Goal: Task Accomplishment & Management: Use online tool/utility

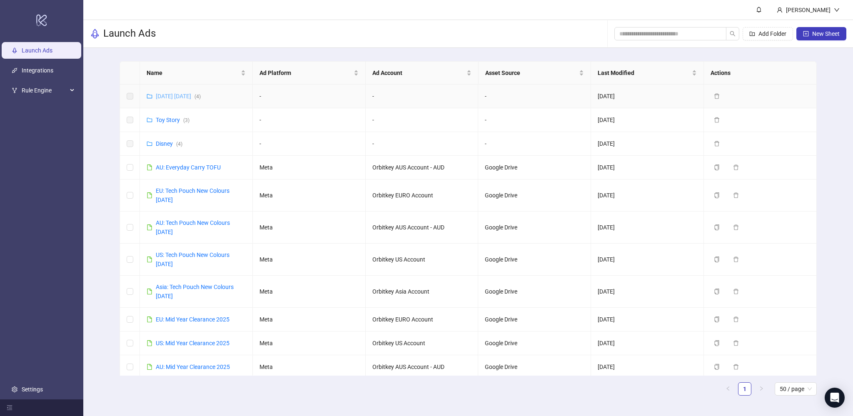
click at [171, 99] on link "[DATE] [DATE] ( 4 )" at bounding box center [178, 96] width 45 height 7
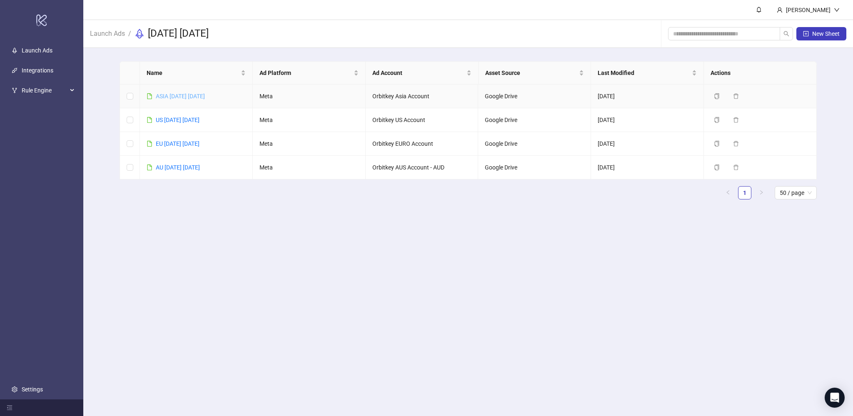
click at [192, 93] on link "ASIA [DATE] [DATE]" at bounding box center [180, 96] width 49 height 7
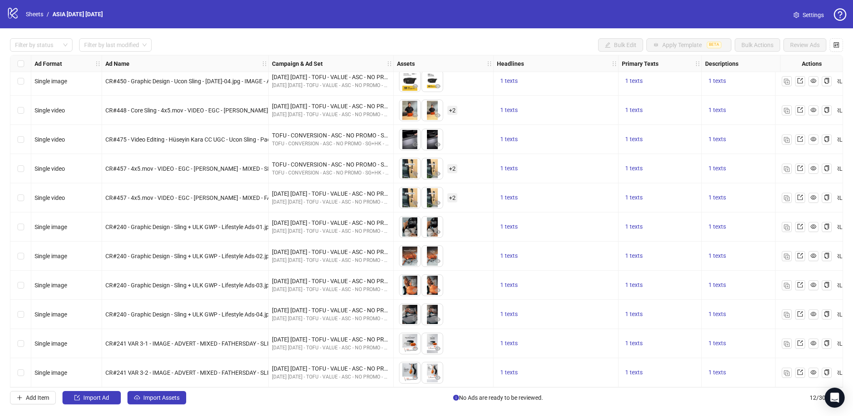
scroll to position [37, 0]
click at [508, 369] on span "1 texts" at bounding box center [508, 372] width 17 height 7
click at [632, 372] on span "1 texts" at bounding box center [633, 372] width 17 height 7
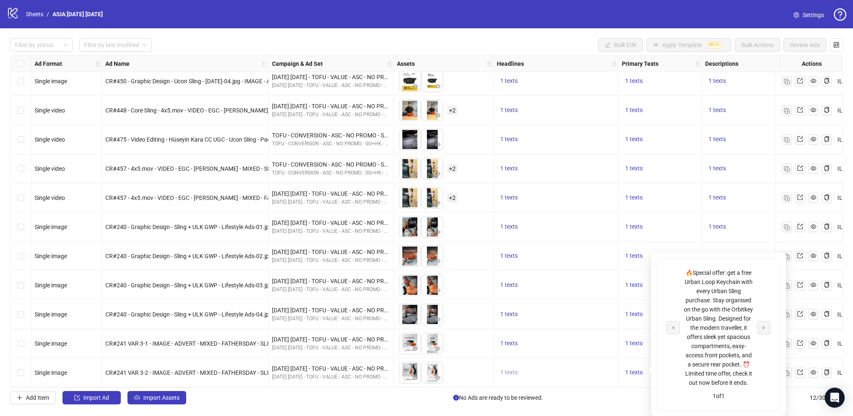
click at [512, 372] on span "1 texts" at bounding box center [508, 372] width 17 height 7
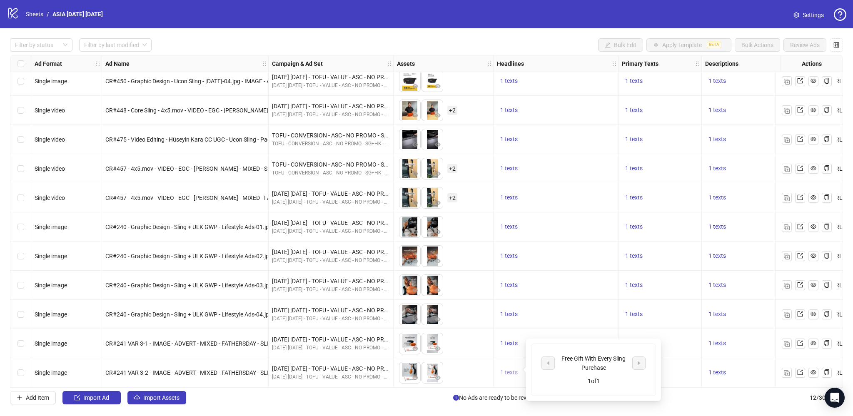
click at [512, 372] on span "1 texts" at bounding box center [508, 372] width 17 height 7
click at [632, 371] on span "1 texts" at bounding box center [633, 372] width 17 height 7
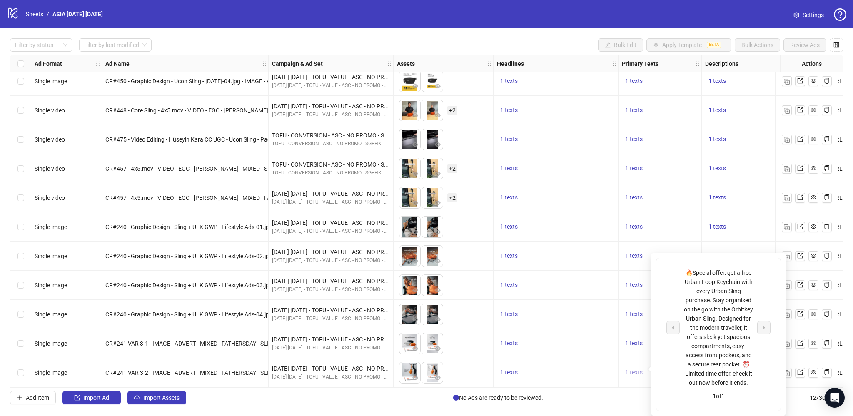
click at [632, 371] on span "1 texts" at bounding box center [633, 372] width 17 height 7
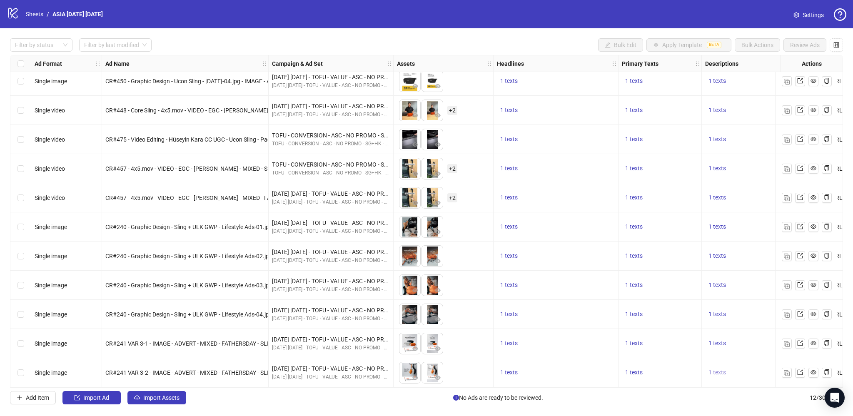
click at [726, 369] on span "1 texts" at bounding box center [717, 372] width 17 height 7
click at [786, 370] on img "button" at bounding box center [787, 373] width 6 height 6
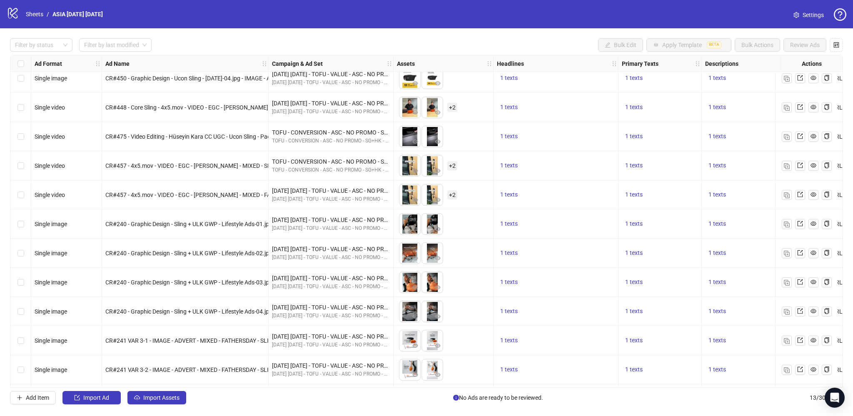
scroll to position [67, 0]
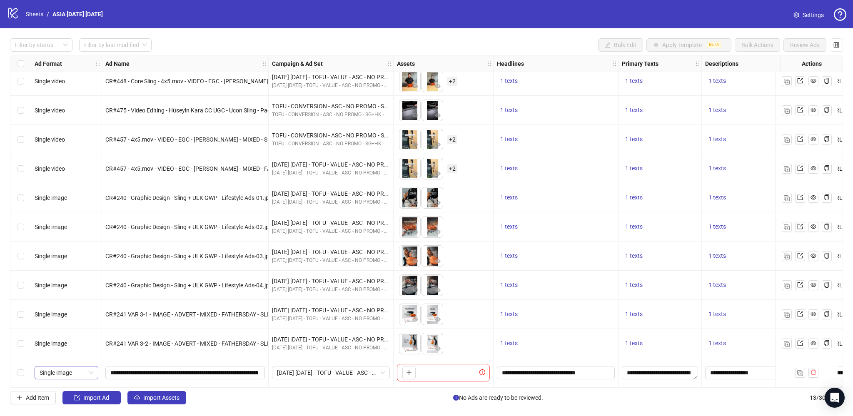
click at [49, 372] on span "Single image" at bounding box center [67, 373] width 54 height 12
click at [56, 297] on div "Single video" at bounding box center [66, 299] width 50 height 9
click at [409, 370] on icon "plus" at bounding box center [409, 373] width 6 height 6
click at [428, 371] on button "button" at bounding box center [431, 372] width 13 height 13
click at [130, 370] on input "**********" at bounding box center [184, 372] width 148 height 9
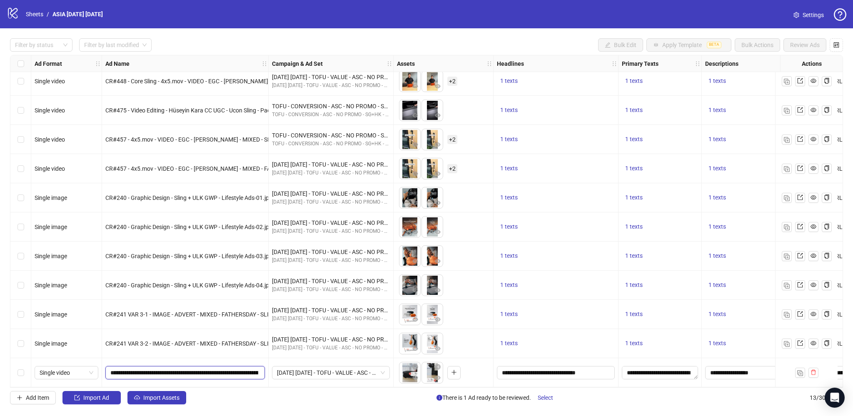
drag, startPoint x: 133, startPoint y: 369, endPoint x: 152, endPoint y: 371, distance: 19.3
click at [152, 371] on input "**********" at bounding box center [184, 372] width 148 height 9
paste input "**********"
drag, startPoint x: 221, startPoint y: 370, endPoint x: 254, endPoint y: 367, distance: 33.0
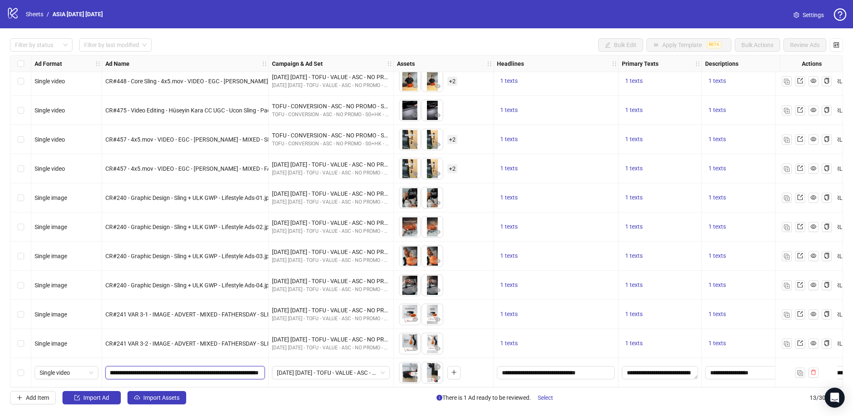
click at [254, 368] on input "**********" at bounding box center [184, 372] width 148 height 9
click at [196, 368] on input "**********" at bounding box center [184, 372] width 148 height 9
drag, startPoint x: 152, startPoint y: 369, endPoint x: 170, endPoint y: 369, distance: 17.5
click at [170, 369] on input "**********" at bounding box center [184, 372] width 148 height 9
drag, startPoint x: 174, startPoint y: 370, endPoint x: 195, endPoint y: 369, distance: 21.3
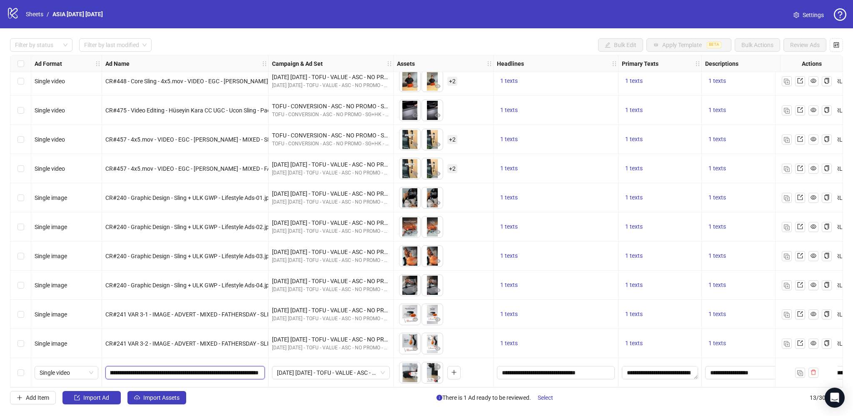
click at [195, 369] on input "**********" at bounding box center [184, 372] width 148 height 9
type input "**********"
drag, startPoint x: 208, startPoint y: 369, endPoint x: 252, endPoint y: 367, distance: 44.2
click at [252, 368] on input "**********" at bounding box center [184, 372] width 148 height 9
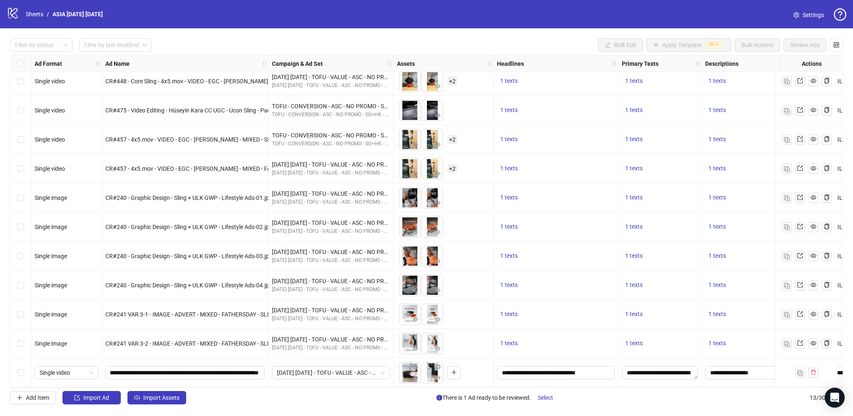
click at [281, 383] on div "[DATE] [DATE] - TOFU - VALUE - ASC - NO PROMO - SG+HK" at bounding box center [331, 372] width 125 height 29
click at [415, 376] on icon "eye" at bounding box center [415, 378] width 6 height 4
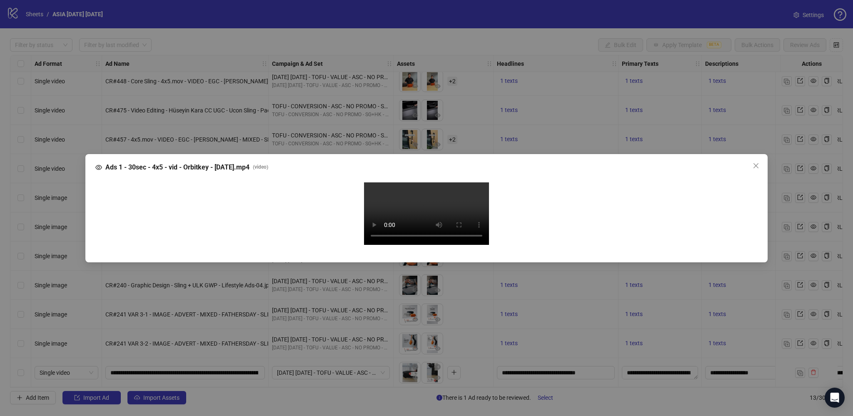
click at [813, 282] on div "Ads 1 - 30sec - 4x5 - vid - Orbitkey - [DATE].mp4 ( video ) Your browser does n…" at bounding box center [426, 208] width 853 height 416
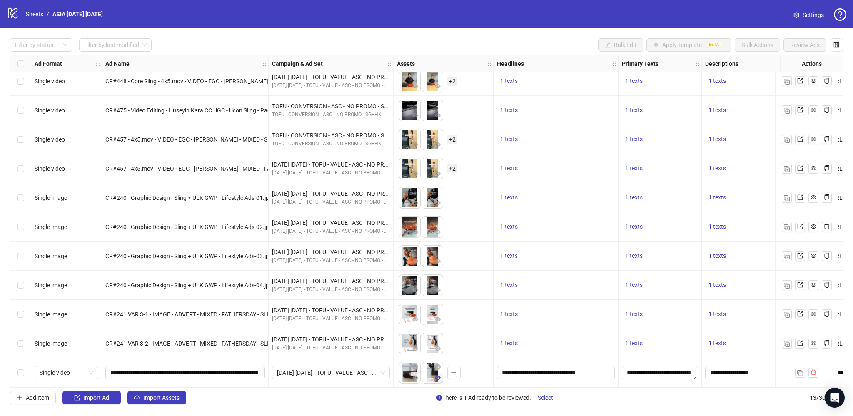
click at [440, 374] on button "button" at bounding box center [438, 378] width 10 height 10
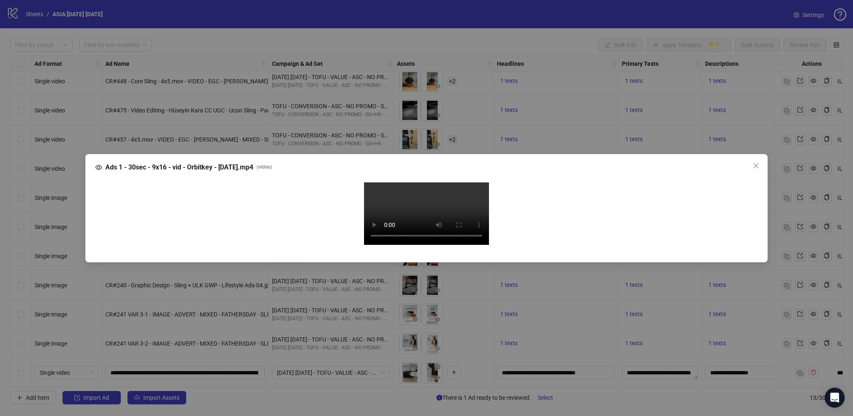
click at [793, 282] on div "Ads 1 - 30sec - 9x16 - vid - Orbitkey - [DATE].mp4 ( video ) Your browser does …" at bounding box center [426, 208] width 853 height 416
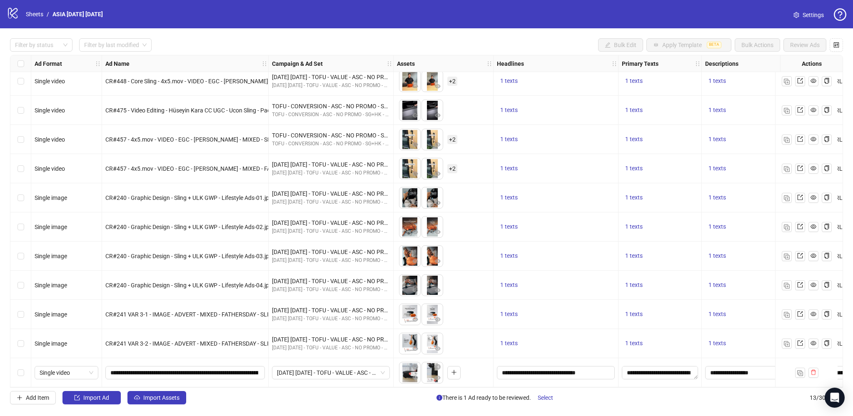
scroll to position [67, 202]
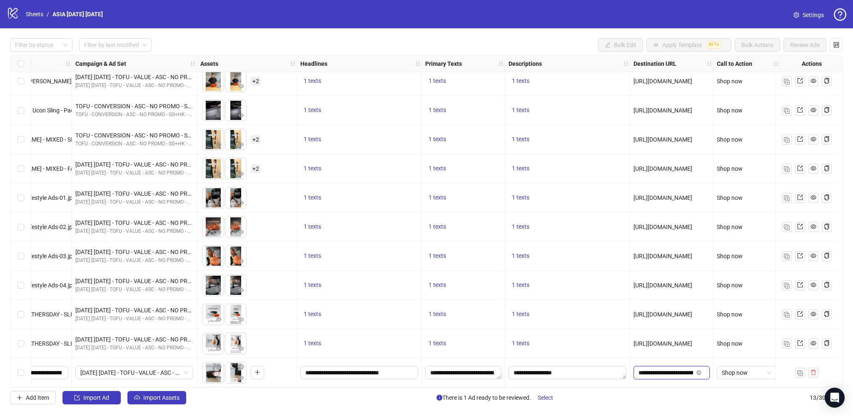
click at [672, 371] on input "**********" at bounding box center [666, 372] width 55 height 9
click at [802, 370] on img "button" at bounding box center [800, 373] width 6 height 6
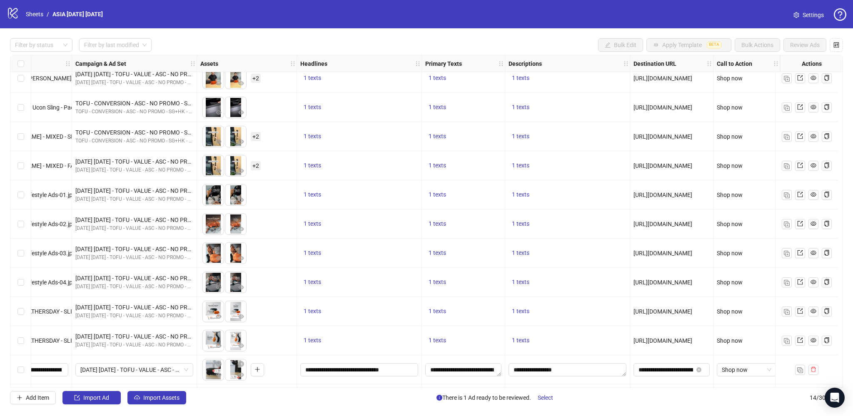
scroll to position [96, 202]
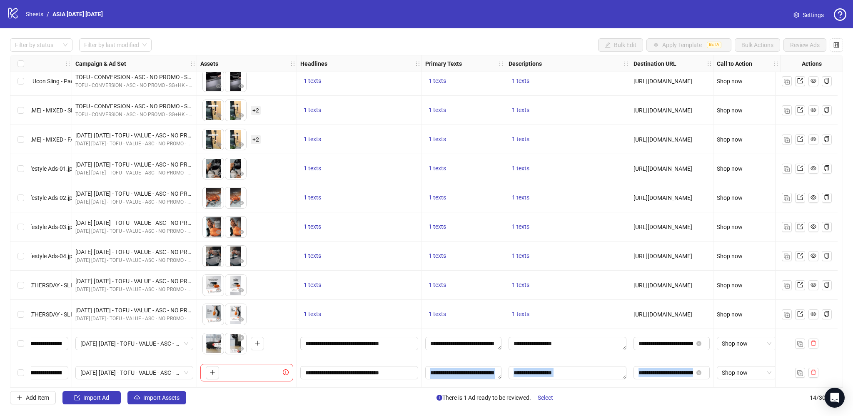
drag, startPoint x: 427, startPoint y: 384, endPoint x: 316, endPoint y: 394, distance: 111.3
click at [316, 394] on div "Filter by status Filter by last modified Bulk Edit Apply Template BETA Bulk Act…" at bounding box center [426, 221] width 853 height 386
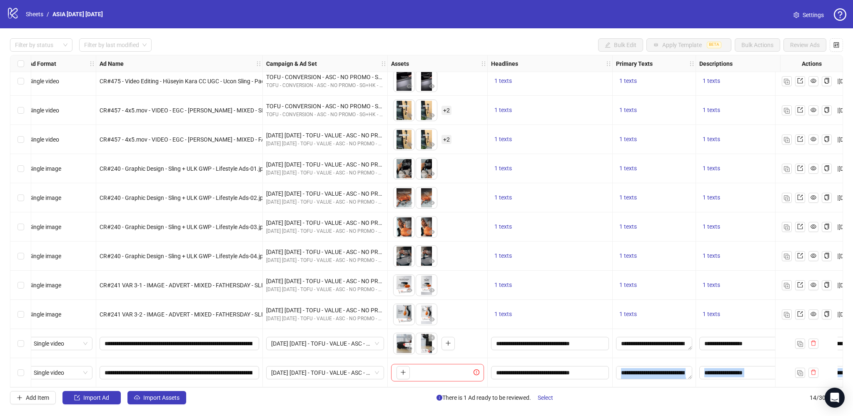
scroll to position [96, 6]
click at [141, 370] on input "**********" at bounding box center [178, 372] width 148 height 9
drag, startPoint x: 127, startPoint y: 370, endPoint x: 201, endPoint y: 369, distance: 74.2
click at [201, 369] on input "**********" at bounding box center [178, 372] width 148 height 9
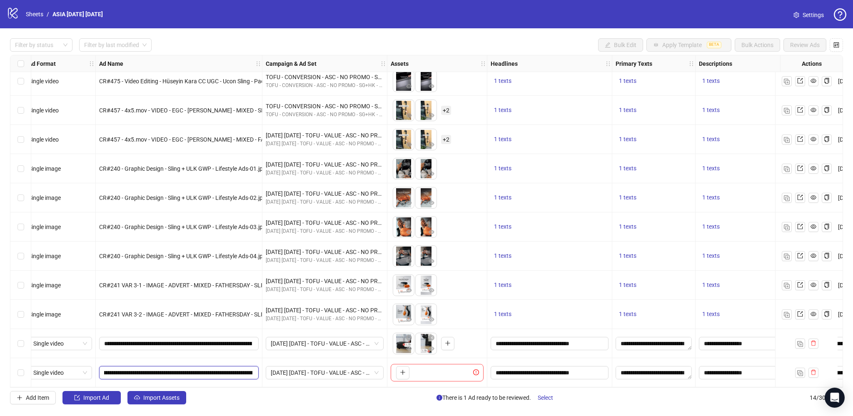
paste input "text"
type input "**********"
drag, startPoint x: 225, startPoint y: 369, endPoint x: 252, endPoint y: 367, distance: 26.7
click at [252, 367] on span "**********" at bounding box center [179, 372] width 160 height 13
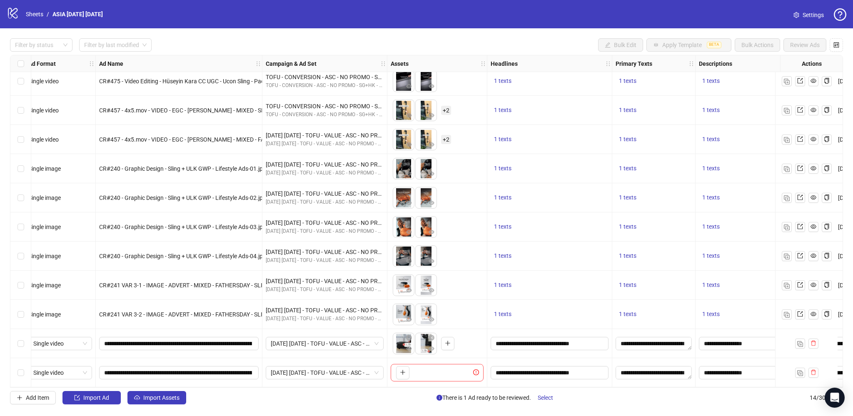
click at [296, 382] on div "[DATE] [DATE] - TOFU - VALUE - ASC - NO PROMO - SG+HK" at bounding box center [324, 372] width 125 height 29
click at [409, 372] on div "To pick up a draggable item, press the space bar. While dragging, use the arrow…" at bounding box center [437, 372] width 93 height 17
click at [400, 370] on icon "plus" at bounding box center [403, 373] width 6 height 6
click at [427, 370] on icon "plus" at bounding box center [425, 373] width 6 height 6
click at [799, 370] on img "button" at bounding box center [800, 373] width 6 height 6
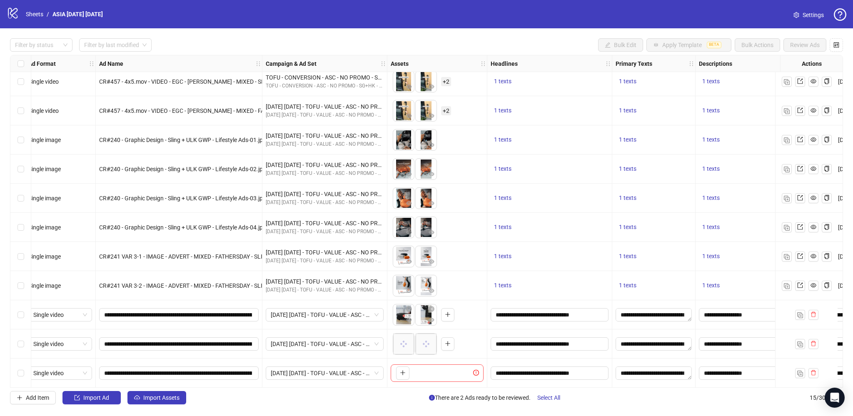
scroll to position [125, 6]
click at [407, 368] on button "button" at bounding box center [402, 372] width 13 height 13
click at [425, 370] on icon "plus" at bounding box center [425, 373] width 6 height 6
drag, startPoint x: 127, startPoint y: 370, endPoint x: 202, endPoint y: 368, distance: 74.6
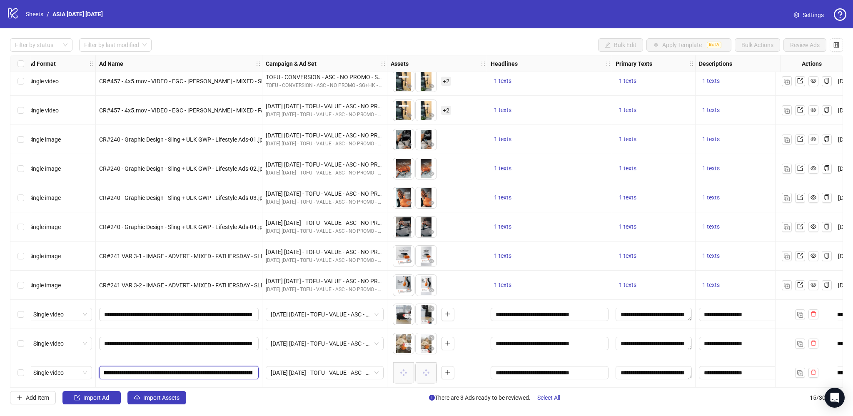
click at [202, 368] on input "**********" at bounding box center [178, 372] width 148 height 9
paste input "text"
type input "**********"
drag, startPoint x: 227, startPoint y: 368, endPoint x: 270, endPoint y: 370, distance: 42.5
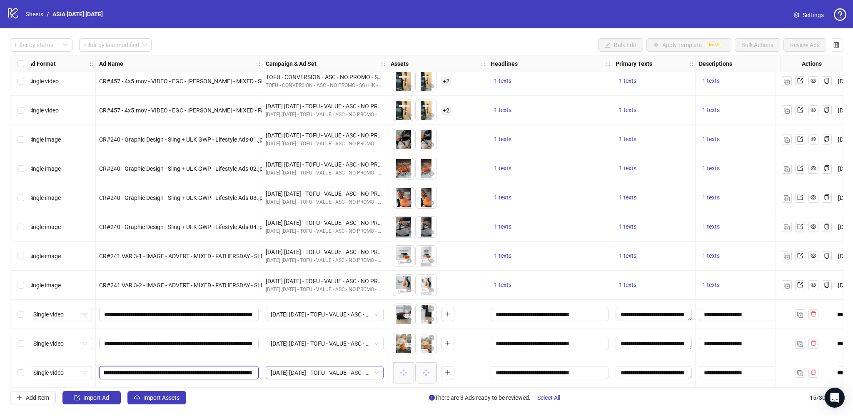
click at [285, 382] on div "[DATE] [DATE] - TOFU - VALUE - ASC - NO PROMO - SG+HK" at bounding box center [324, 372] width 125 height 29
click at [801, 370] on img "button" at bounding box center [800, 373] width 6 height 6
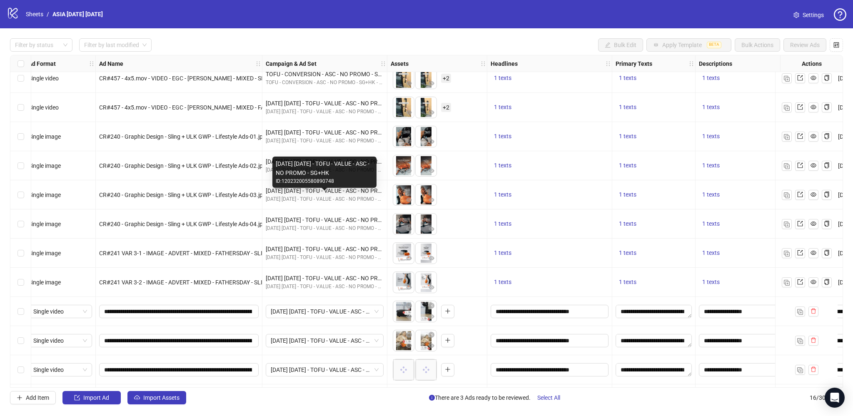
scroll to position [154, 6]
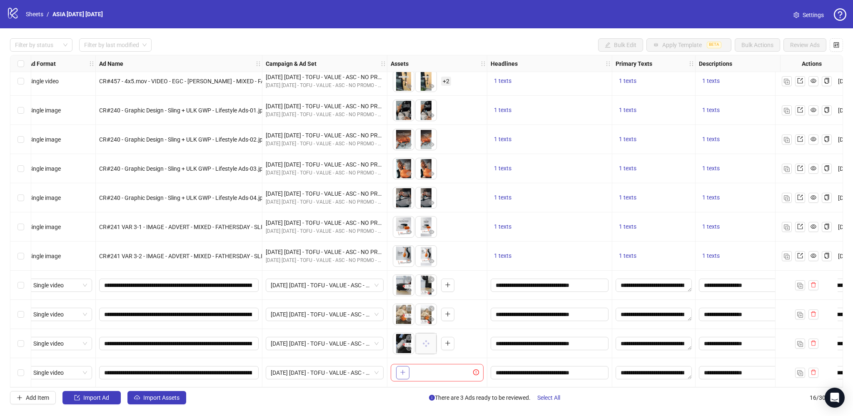
click at [396, 367] on button "button" at bounding box center [402, 372] width 13 height 13
click at [425, 370] on icon "plus" at bounding box center [425, 373] width 6 height 6
drag, startPoint x: 126, startPoint y: 370, endPoint x: 195, endPoint y: 369, distance: 69.2
click at [195, 369] on input "**********" at bounding box center [178, 372] width 148 height 9
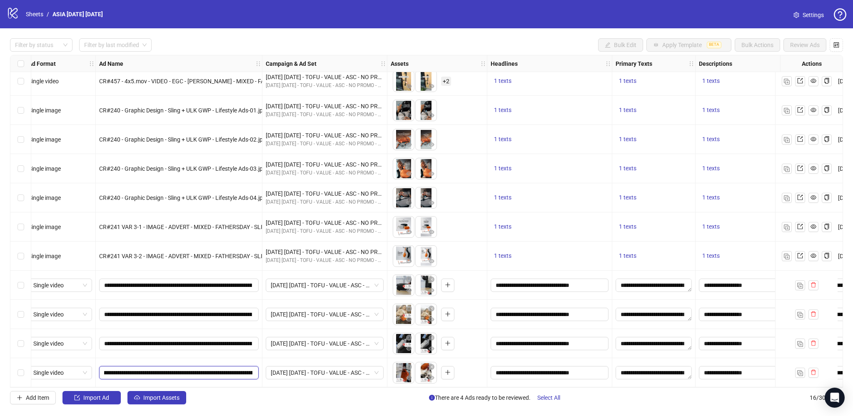
paste input "text"
type input "**********"
drag, startPoint x: 219, startPoint y: 371, endPoint x: 267, endPoint y: 372, distance: 47.9
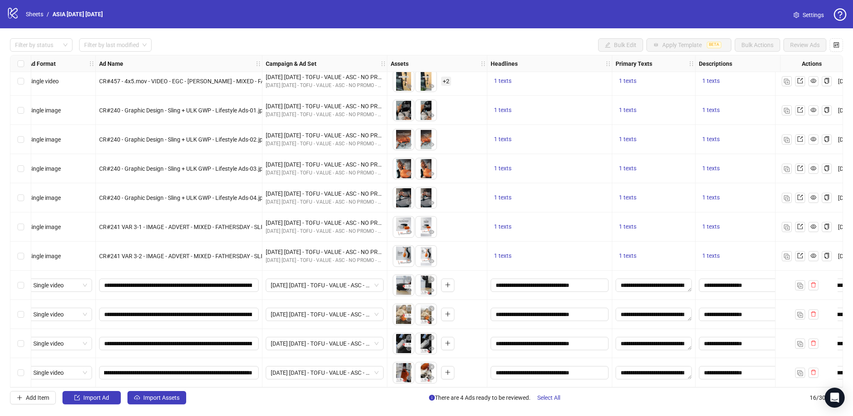
click at [312, 399] on div "Add Item Import Ad Import Assets There are 4 Ads ready to be reviewed. Select A…" at bounding box center [426, 397] width 833 height 13
click at [804, 369] on button "button" at bounding box center [800, 373] width 10 height 10
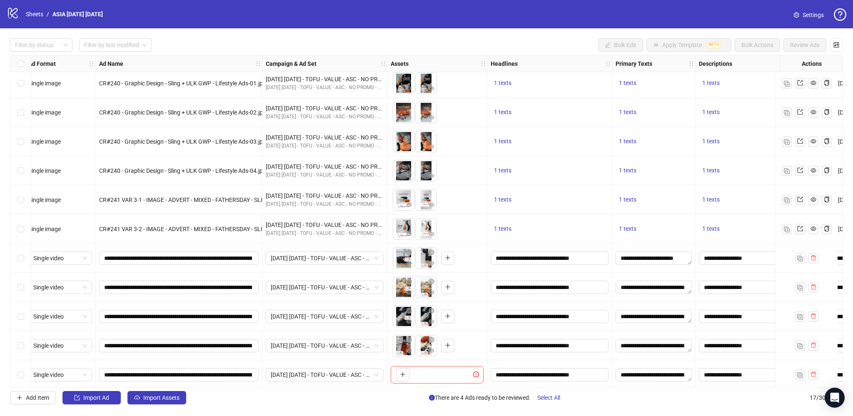
scroll to position [183, 6]
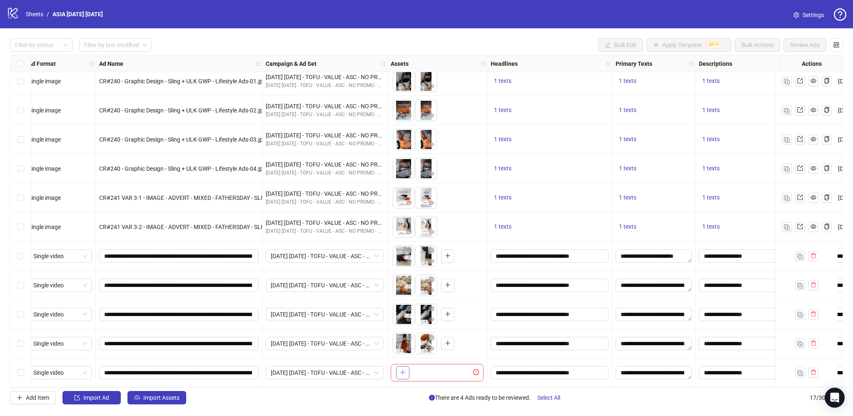
click at [400, 371] on icon "plus" at bounding box center [403, 373] width 6 height 6
drag, startPoint x: 127, startPoint y: 370, endPoint x: 160, endPoint y: 370, distance: 32.5
click at [160, 370] on input "**********" at bounding box center [178, 372] width 148 height 9
paste input "*"
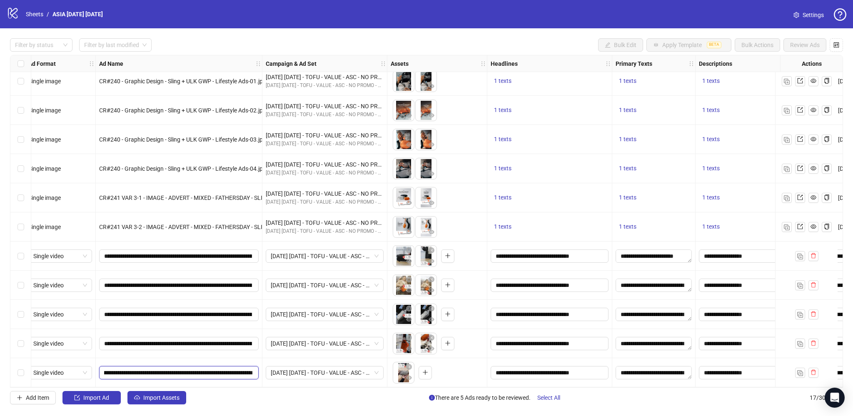
drag, startPoint x: 205, startPoint y: 370, endPoint x: 223, endPoint y: 370, distance: 17.5
click at [223, 370] on input "**********" at bounding box center [178, 372] width 148 height 9
type input "**********"
click at [241, 381] on div "**********" at bounding box center [179, 372] width 167 height 29
click at [410, 377] on icon "eye" at bounding box center [409, 378] width 6 height 4
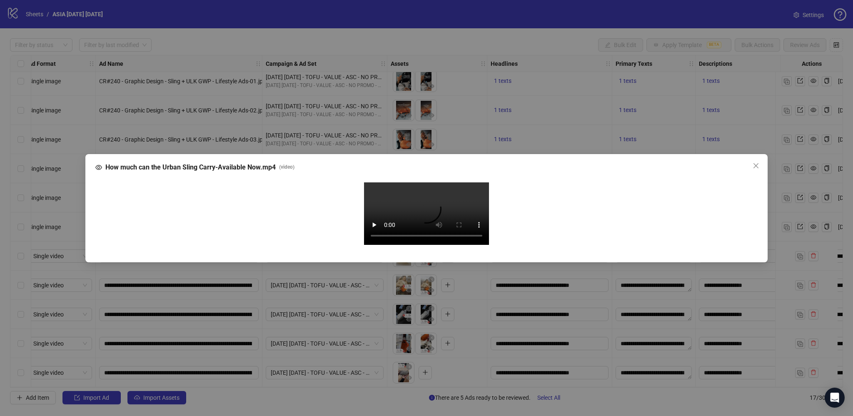
click at [774, 246] on div "How much can the Urban Sling Carry-Available Now.mp4 ( video ) Your browser doe…" at bounding box center [426, 208] width 853 height 416
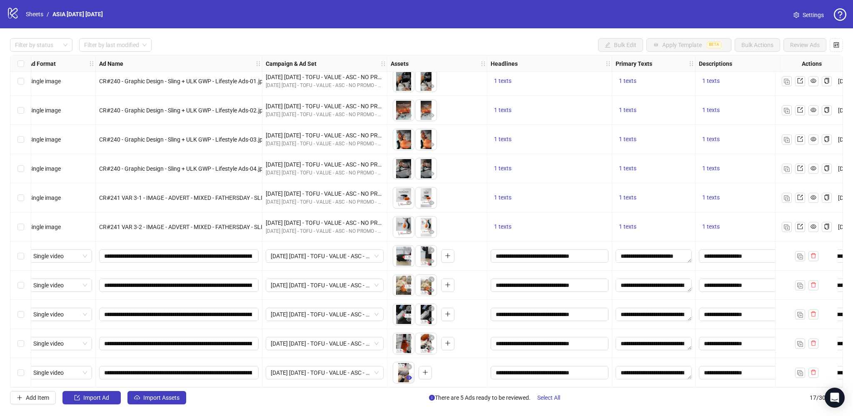
click at [408, 375] on icon "eye" at bounding box center [409, 378] width 6 height 6
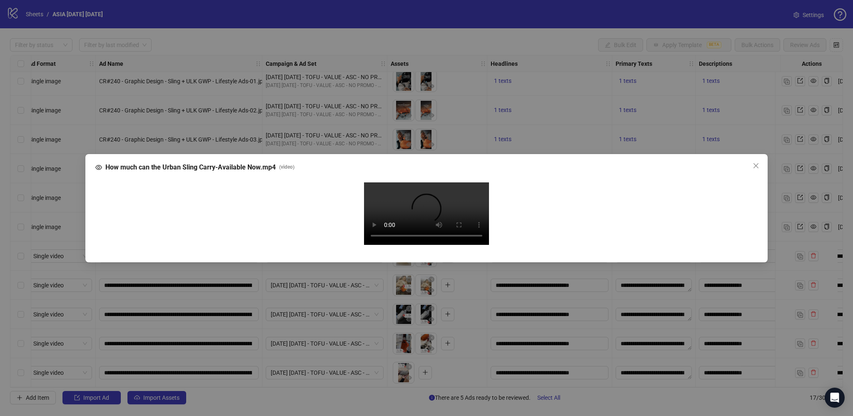
click at [794, 227] on div "How much can the Urban Sling Carry-Available Now.mp4 ( video ) Your browser doe…" at bounding box center [426, 208] width 853 height 416
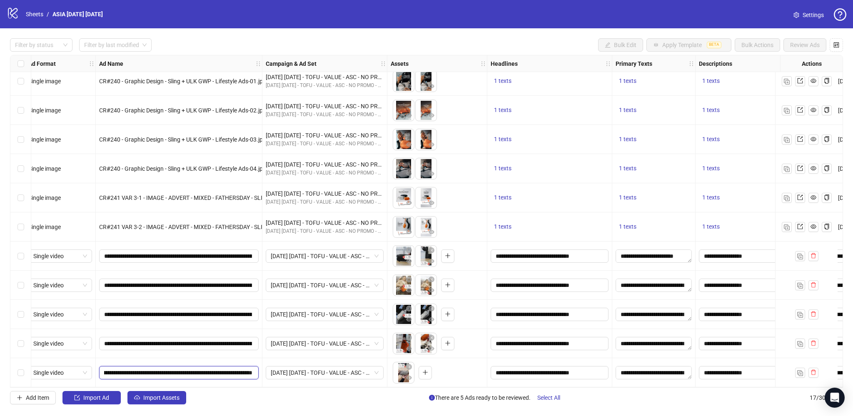
scroll to position [0, 155]
drag, startPoint x: 218, startPoint y: 369, endPoint x: 239, endPoint y: 366, distance: 21.0
click at [242, 368] on input "**********" at bounding box center [178, 372] width 148 height 9
click at [186, 368] on input "**********" at bounding box center [178, 372] width 148 height 9
click at [159, 370] on input "**********" at bounding box center [178, 372] width 148 height 9
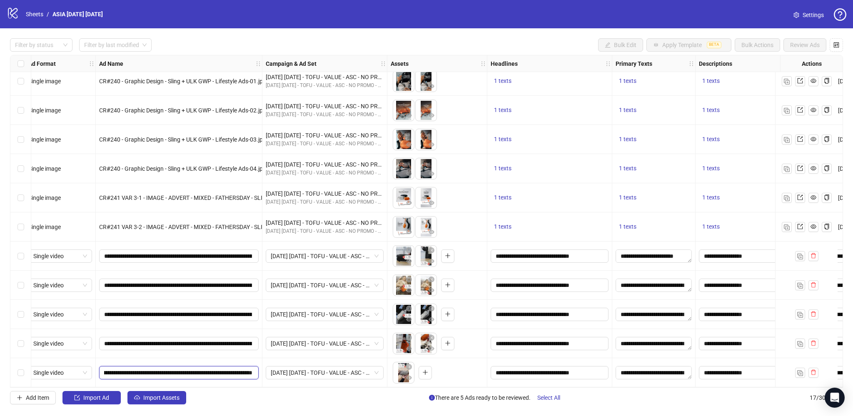
type input "**********"
click at [296, 382] on div "[DATE] [DATE] - TOFU - VALUE - ASC - NO PROMO - SG+HK" at bounding box center [324, 372] width 125 height 29
click at [430, 346] on icon "eye" at bounding box center [432, 349] width 6 height 6
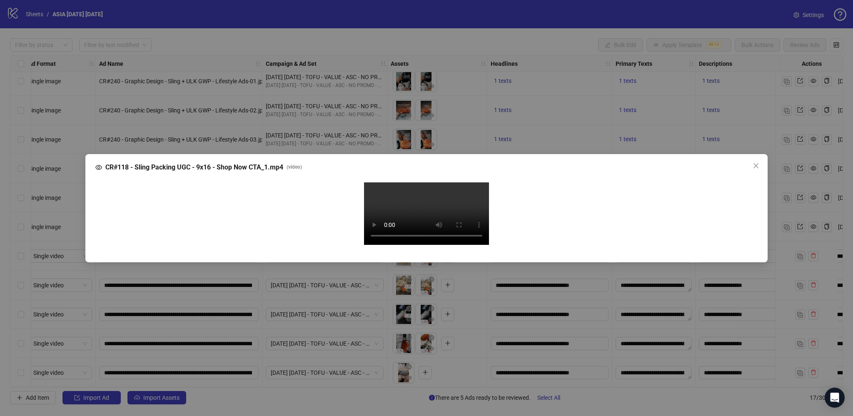
click at [795, 253] on div "CR#118 - Sling Packing UGC - 9x16 - Shop Now CTA_1.mp4 ( video ) Your browser d…" at bounding box center [426, 208] width 853 height 416
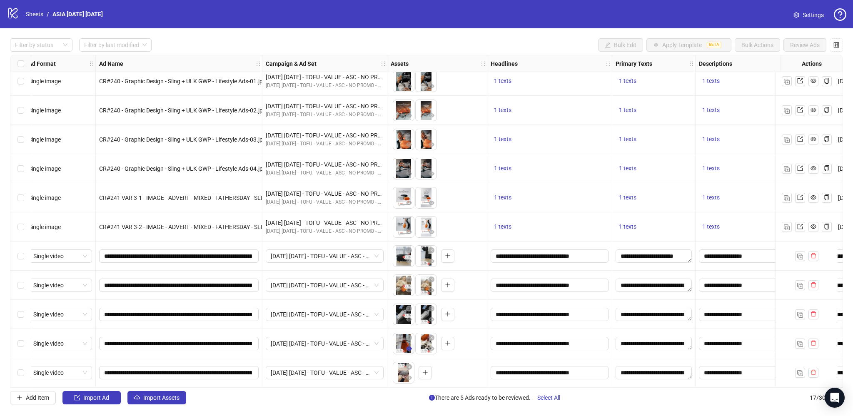
click at [405, 350] on button "button" at bounding box center [409, 349] width 10 height 10
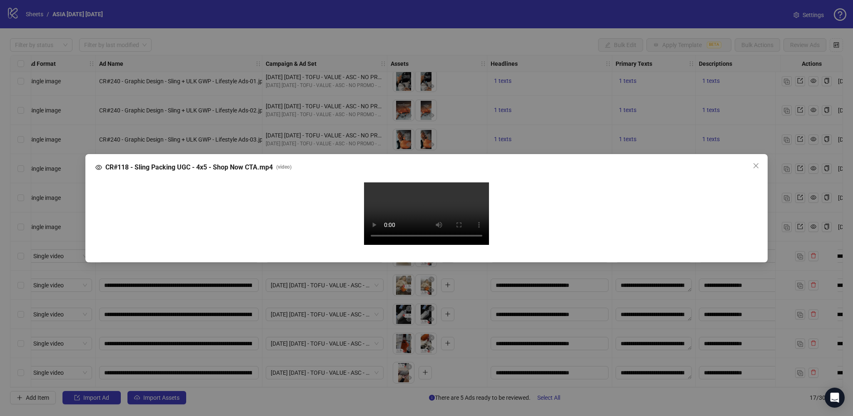
click at [795, 254] on div "CR#118 - Sling Packing UGC - 4x5 - Shop Now CTA.mp4 ( video ) Your browser does…" at bounding box center [426, 208] width 853 height 416
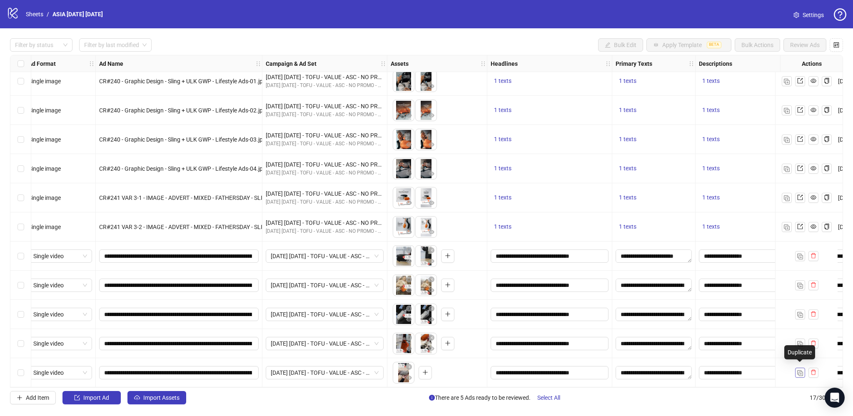
click at [799, 370] on img "button" at bounding box center [800, 373] width 6 height 6
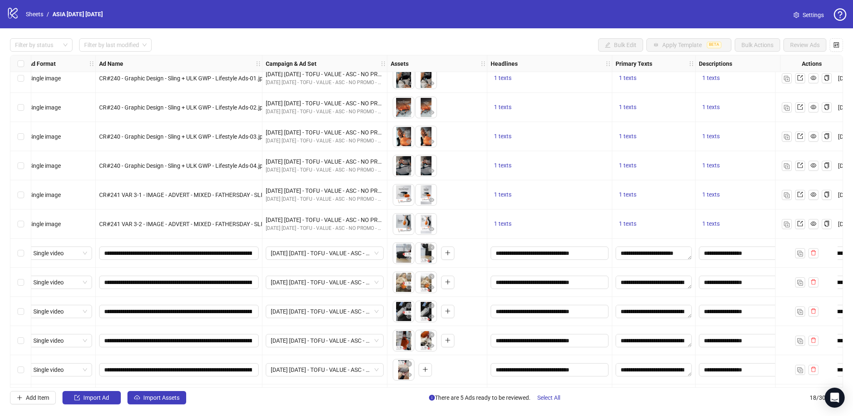
scroll to position [212, 6]
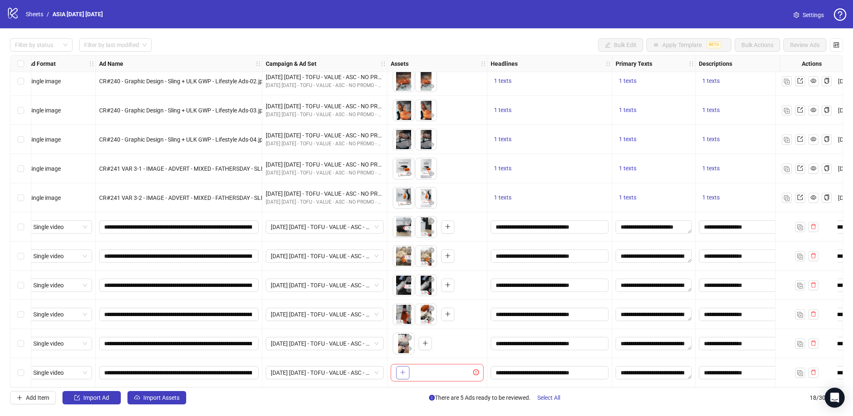
click at [400, 370] on icon "plus" at bounding box center [403, 373] width 6 height 6
drag, startPoint x: 126, startPoint y: 370, endPoint x: 208, endPoint y: 371, distance: 82.1
click at [208, 371] on input "**********" at bounding box center [178, 372] width 148 height 9
paste input "text"
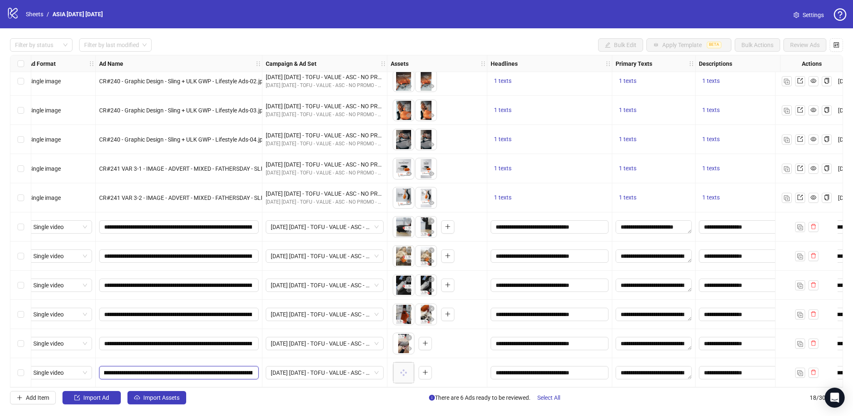
type input "**********"
click at [249, 381] on div "**********" at bounding box center [179, 372] width 167 height 29
click at [552, 398] on span "Select All" at bounding box center [548, 398] width 23 height 7
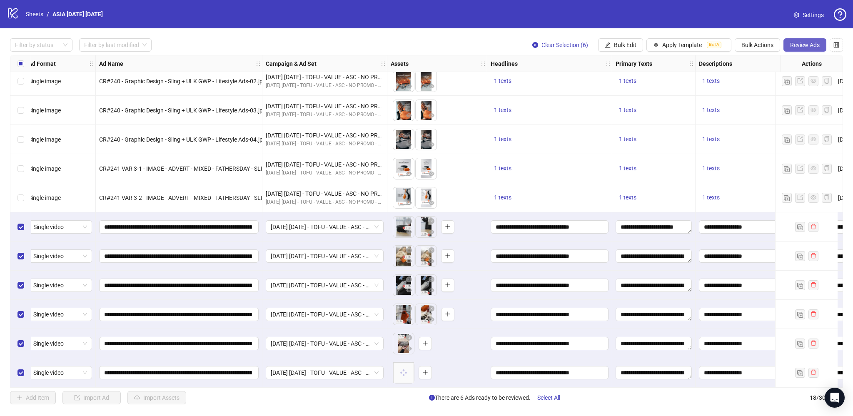
click at [807, 45] on span "Review Ads" at bounding box center [805, 45] width 30 height 7
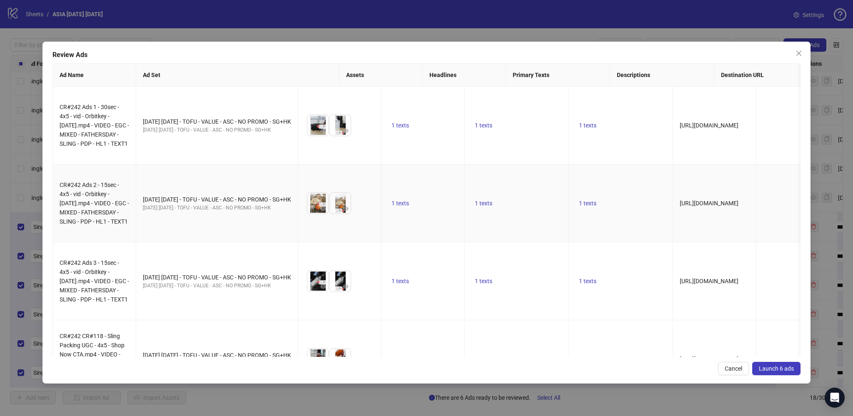
scroll to position [196, 0]
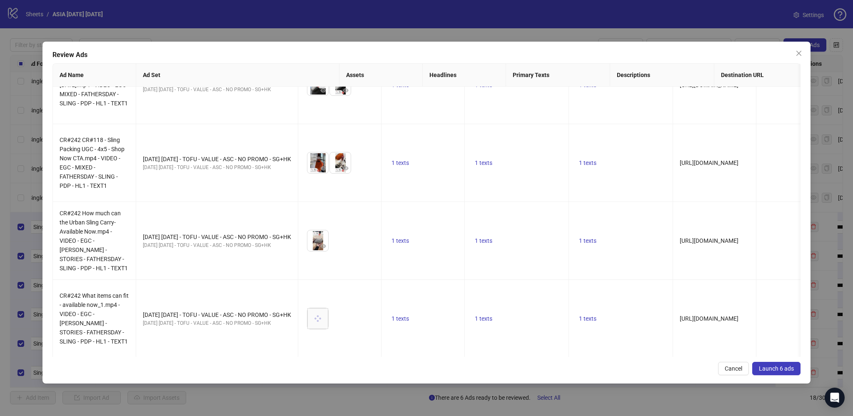
click at [777, 368] on span "Launch 6 ads" at bounding box center [776, 368] width 35 height 7
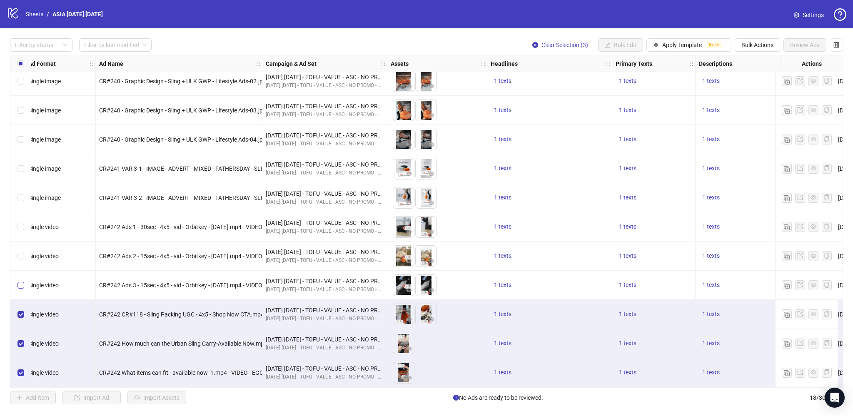
click at [21, 278] on div "Select row 15" at bounding box center [20, 285] width 21 height 29
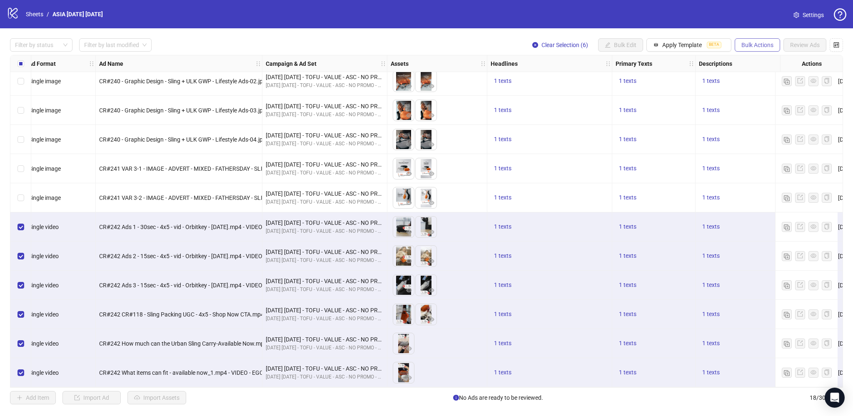
click at [751, 42] on span "Bulk Actions" at bounding box center [758, 45] width 32 height 7
click at [769, 99] on span "Copy to another sheet" at bounding box center [769, 101] width 57 height 9
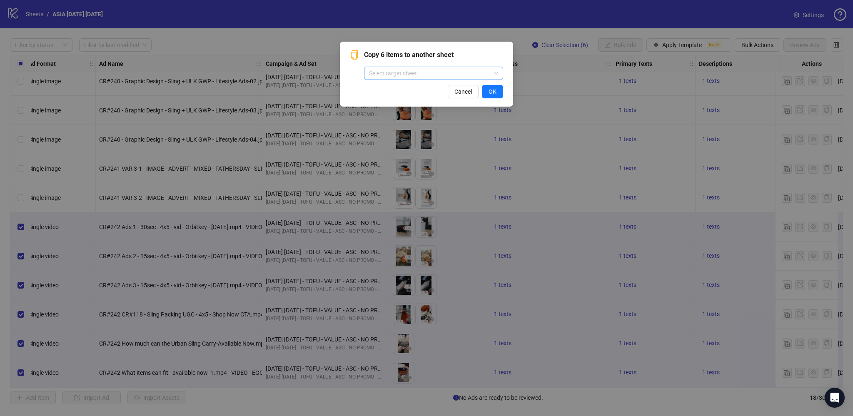
click at [458, 72] on input "search" at bounding box center [430, 73] width 122 height 12
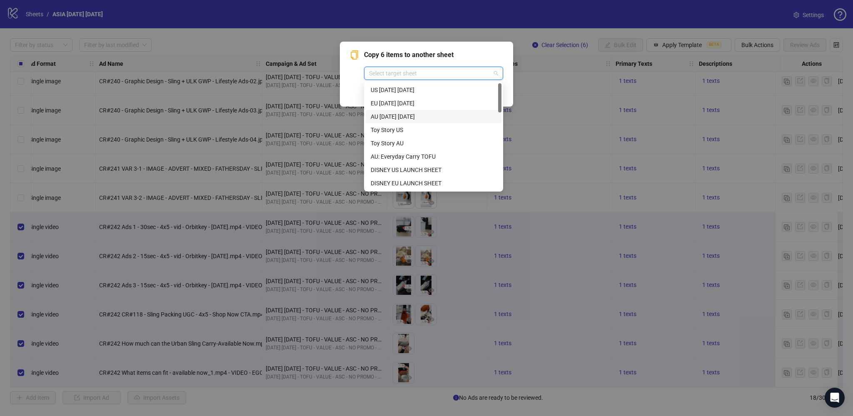
click at [434, 117] on div "AU [DATE] [DATE]" at bounding box center [434, 116] width 126 height 9
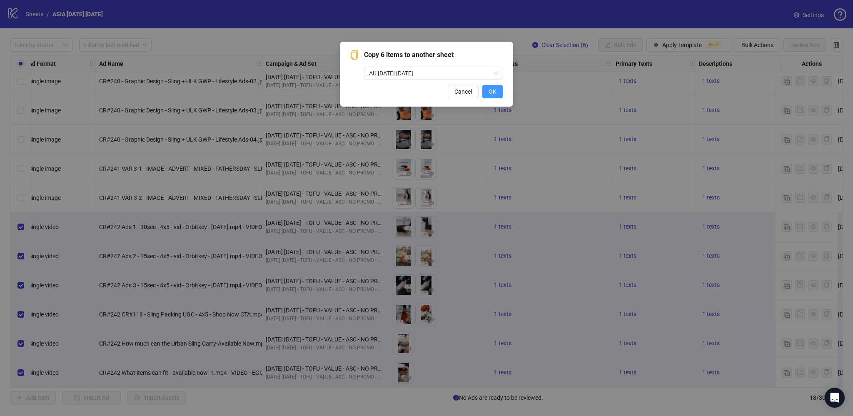
click at [498, 92] on button "OK" at bounding box center [492, 91] width 21 height 13
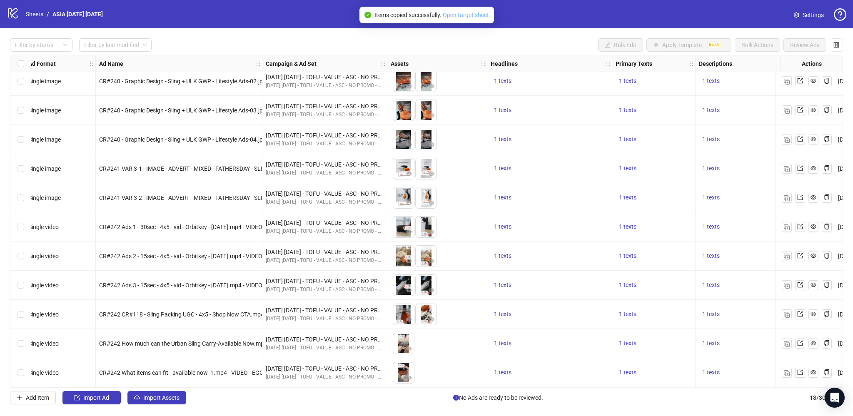
click at [467, 13] on link "Open target sheet" at bounding box center [466, 15] width 46 height 7
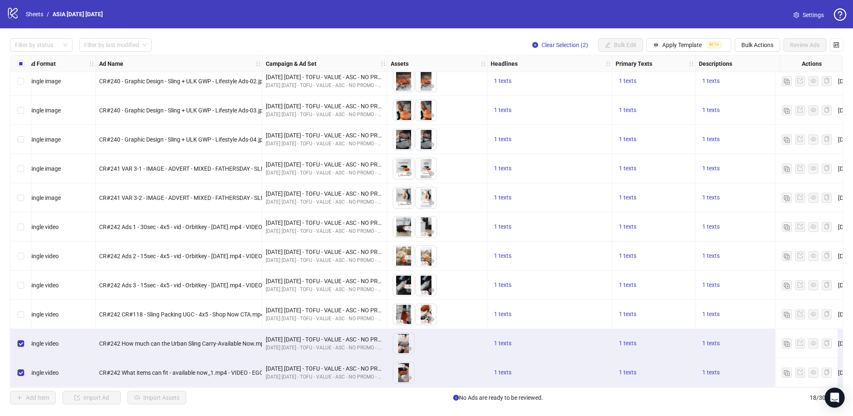
click at [24, 311] on div "Select row 16" at bounding box center [20, 314] width 21 height 29
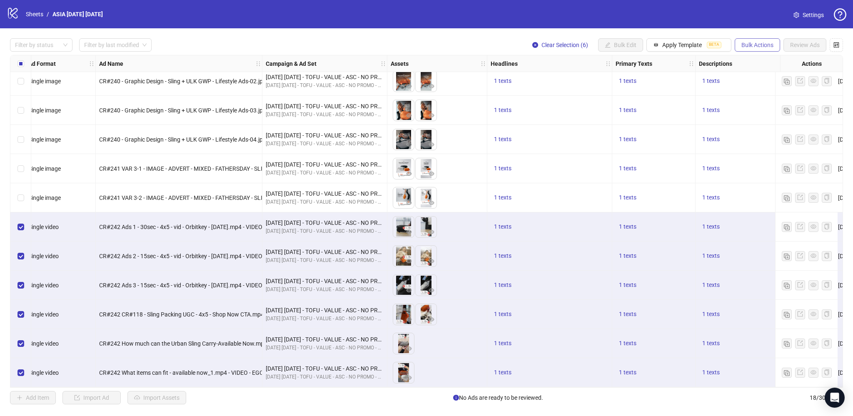
click at [757, 48] on span "Bulk Actions" at bounding box center [758, 45] width 32 height 7
click at [769, 101] on span "Copy to another sheet" at bounding box center [769, 101] width 57 height 9
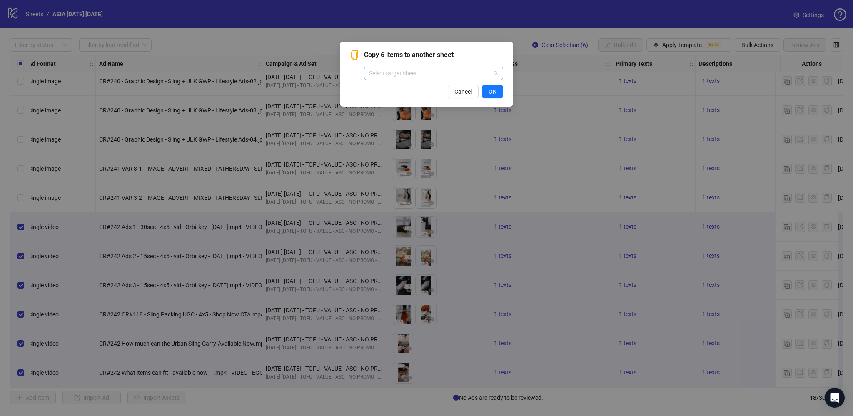
click at [389, 72] on input "search" at bounding box center [430, 73] width 122 height 12
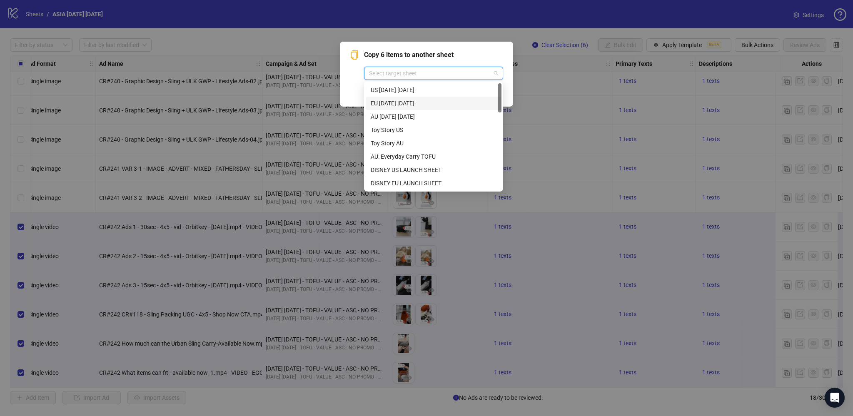
click at [392, 102] on div "EU [DATE] [DATE]" at bounding box center [434, 103] width 126 height 9
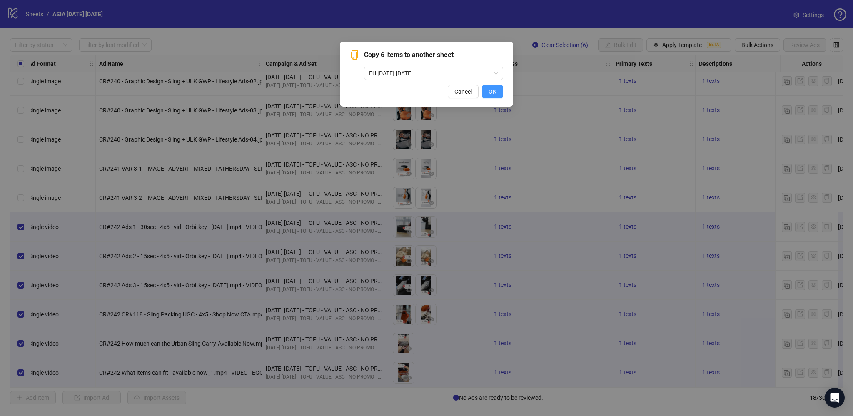
click at [497, 90] on button "OK" at bounding box center [492, 91] width 21 height 13
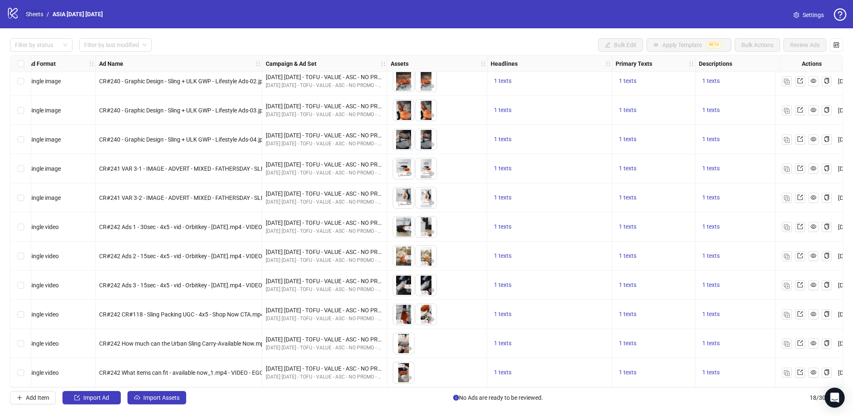
click at [38, 15] on link "Sheets" at bounding box center [34, 14] width 21 height 9
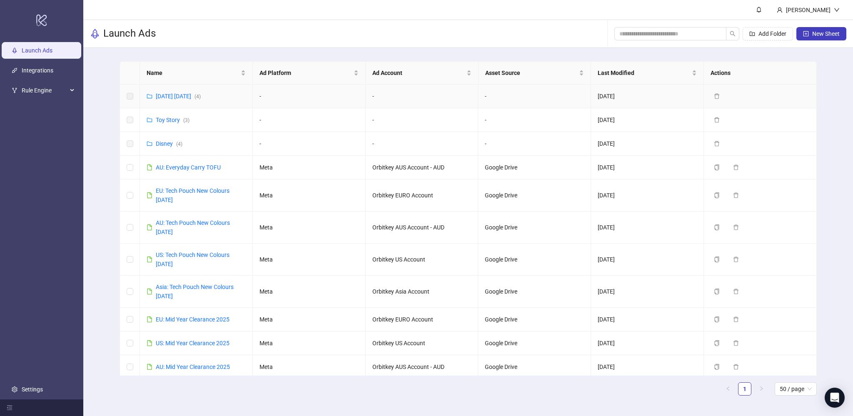
click at [182, 99] on div "[DATE] [DATE] ( 4 )" at bounding box center [178, 96] width 45 height 9
click at [195, 93] on link "[DATE] [DATE] ( 4 )" at bounding box center [178, 96] width 45 height 7
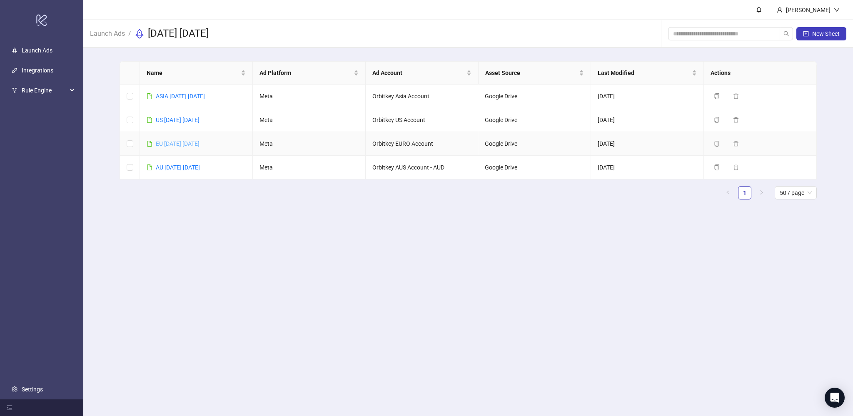
click at [185, 141] on link "EU [DATE] [DATE]" at bounding box center [178, 143] width 44 height 7
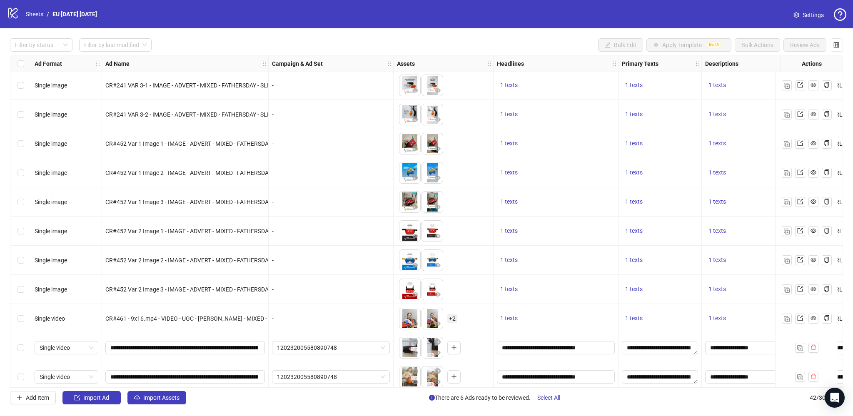
scroll to position [912, 0]
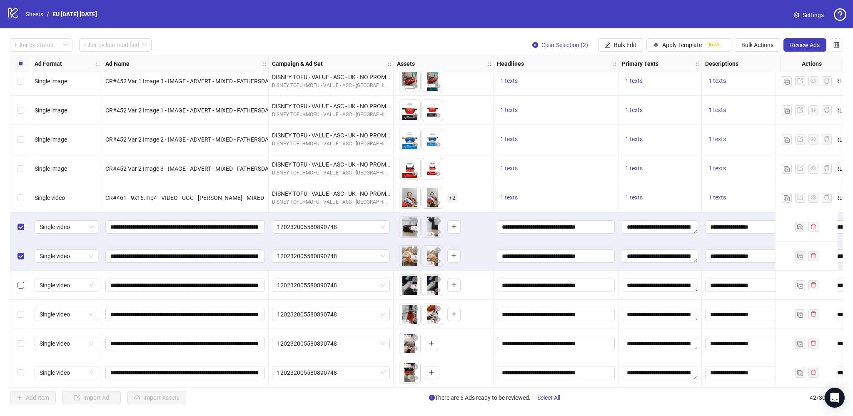
click at [21, 286] on label "Select row 39" at bounding box center [20, 285] width 7 height 9
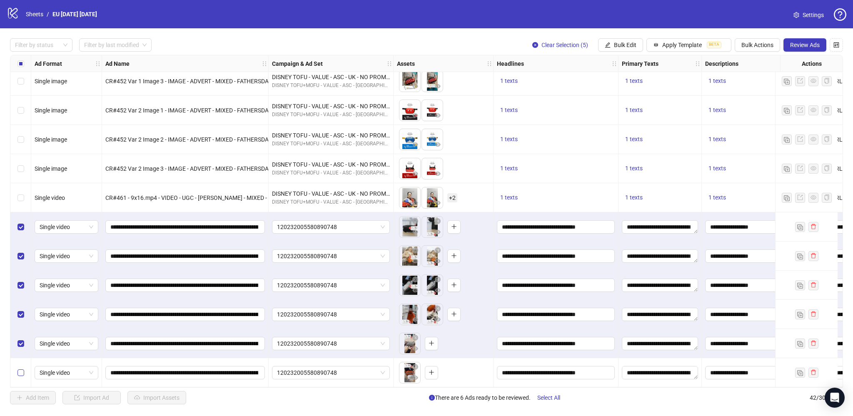
click at [19, 374] on label "Select row 42" at bounding box center [20, 372] width 7 height 9
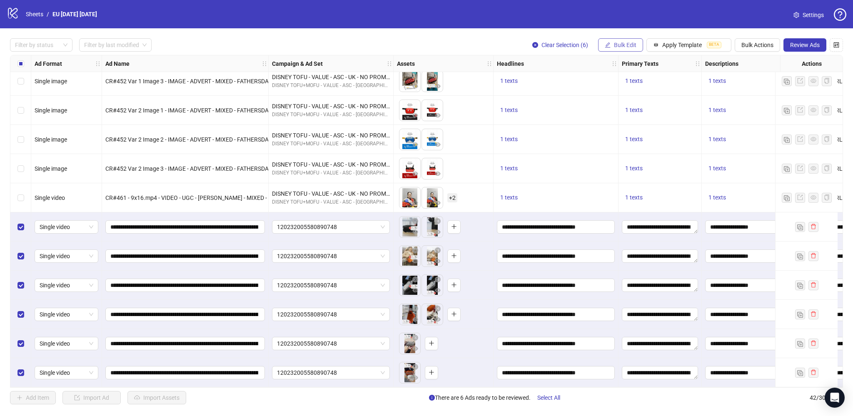
click at [625, 44] on span "Bulk Edit" at bounding box center [625, 45] width 22 height 7
click at [629, 89] on span "Campaign & Ad Set" at bounding box center [630, 88] width 50 height 9
click at [573, 81] on span "120232005580890748" at bounding box center [598, 81] width 115 height 12
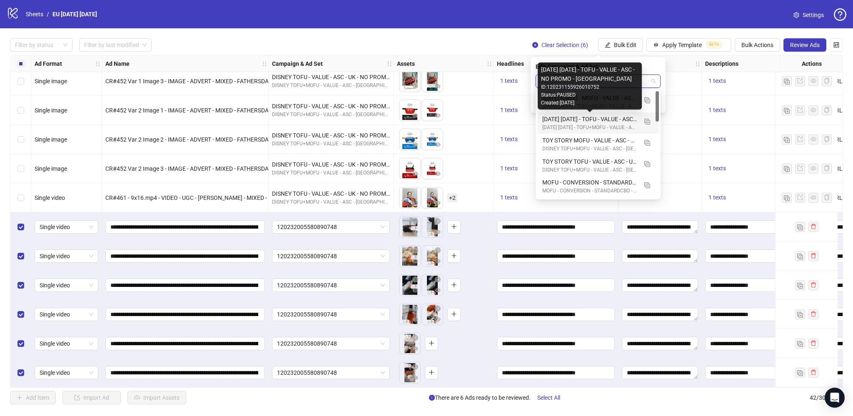
click at [579, 118] on div "[DATE] [DATE] - TOFU - VALUE - ASC - NO PROMO - [GEOGRAPHIC_DATA]" at bounding box center [589, 119] width 95 height 9
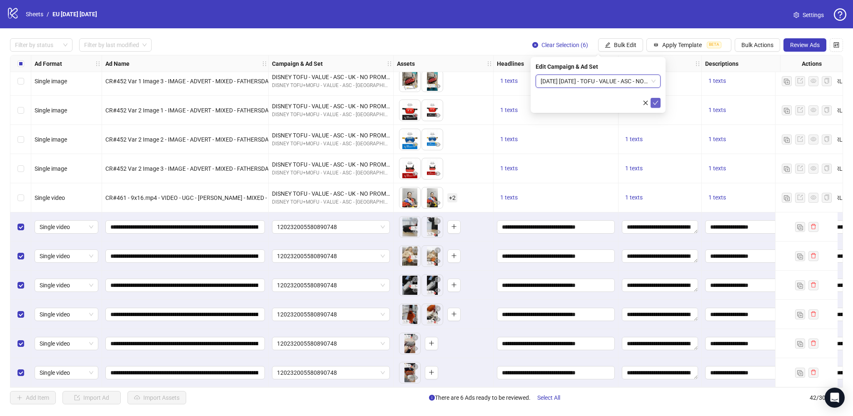
click at [656, 103] on icon "check" at bounding box center [656, 103] width 6 height 6
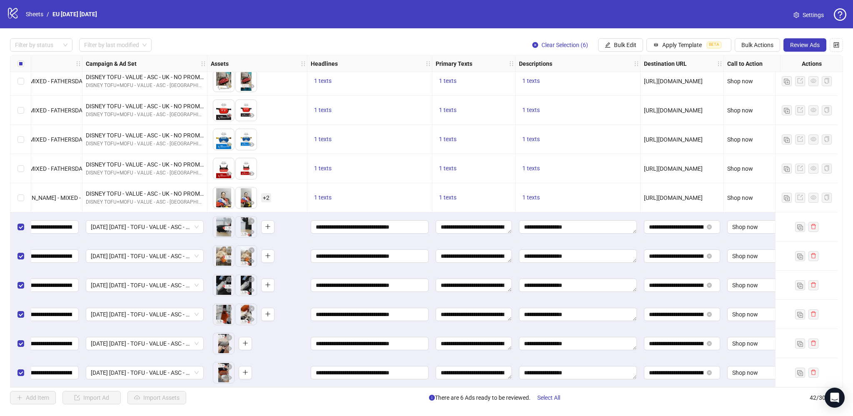
scroll to position [912, 202]
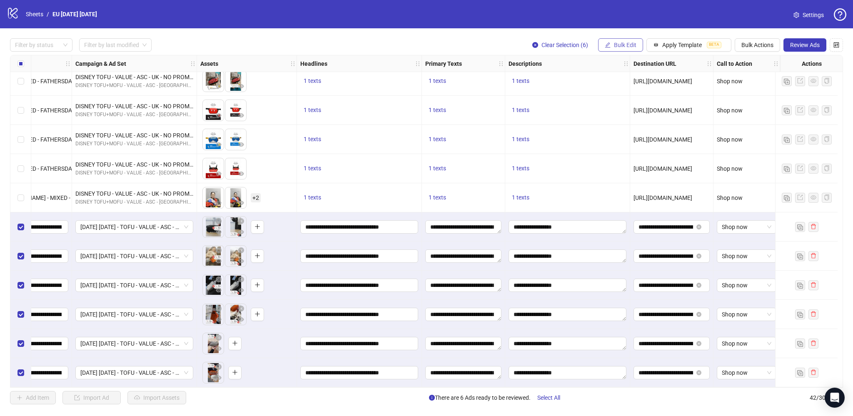
click at [620, 45] on span "Bulk Edit" at bounding box center [625, 45] width 22 height 7
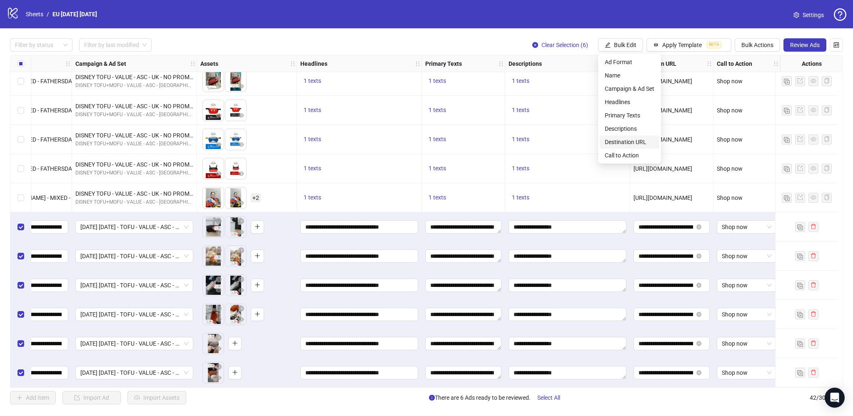
click at [632, 140] on span "Destination URL" at bounding box center [630, 141] width 50 height 9
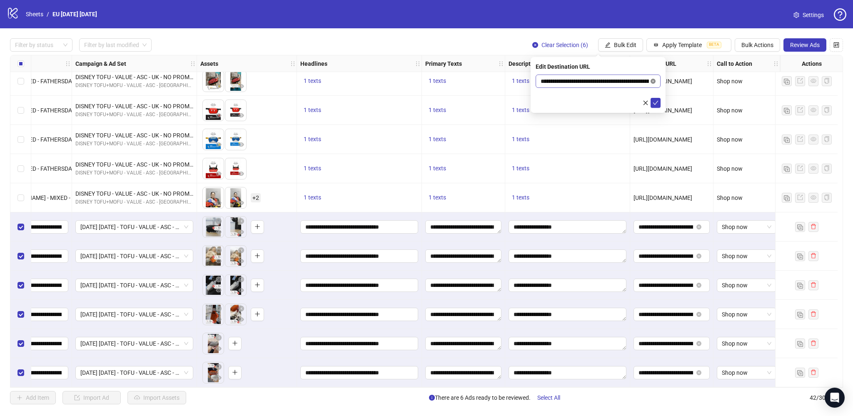
click at [652, 81] on icon "close-circle" at bounding box center [653, 81] width 5 height 5
paste input "**********"
type input "**********"
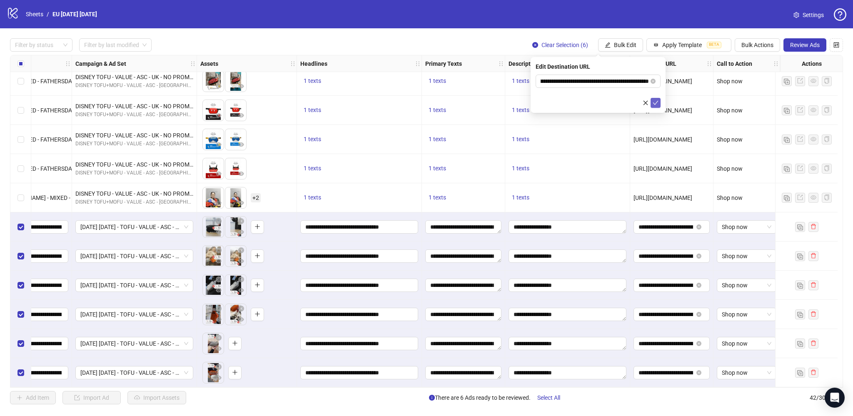
click at [654, 101] on icon "check" at bounding box center [656, 103] width 6 height 6
drag, startPoint x: 677, startPoint y: 224, endPoint x: 669, endPoint y: 225, distance: 7.5
click at [669, 225] on input "**********" at bounding box center [666, 226] width 55 height 9
click at [663, 207] on div "[URL][DOMAIN_NAME]" at bounding box center [671, 197] width 83 height 29
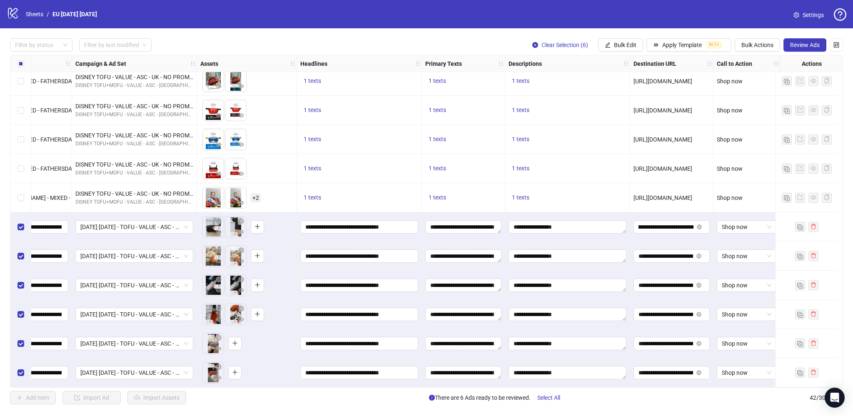
scroll to position [0, 0]
click at [753, 45] on span "Bulk Actions" at bounding box center [758, 45] width 32 height 7
click at [767, 87] on span "Duplicate with assets" at bounding box center [769, 88] width 57 height 9
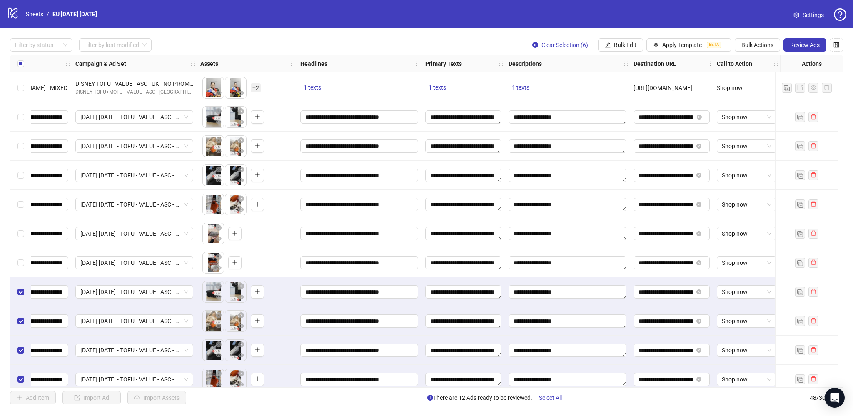
scroll to position [1087, 202]
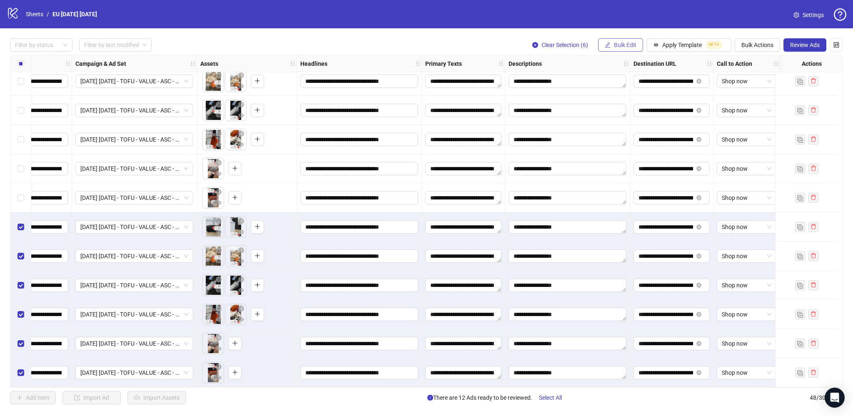
click at [622, 47] on span "Bulk Edit" at bounding box center [625, 45] width 22 height 7
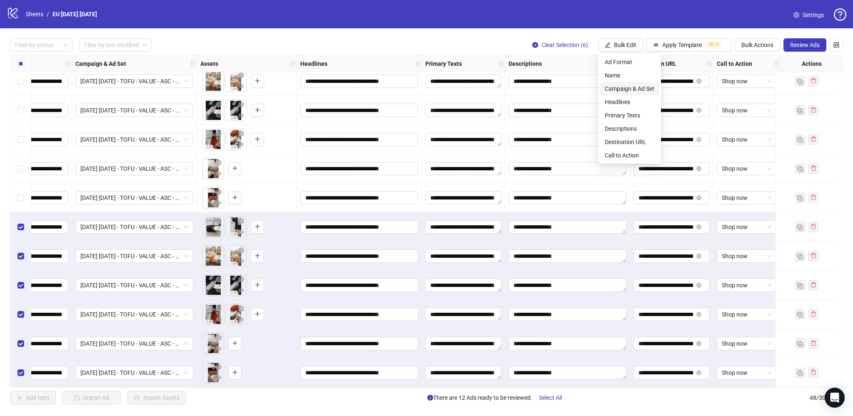
click at [629, 87] on span "Campaign & Ad Set" at bounding box center [630, 88] width 50 height 9
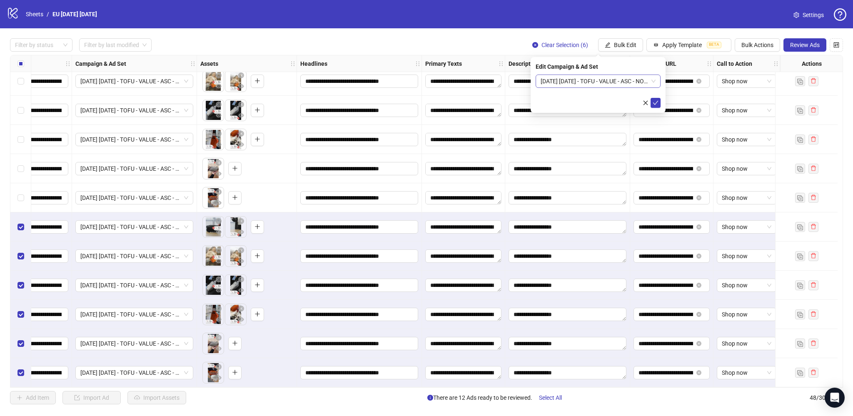
click at [578, 79] on span "[DATE] [DATE] - TOFU - VALUE - ASC - NO PROMO - [GEOGRAPHIC_DATA]" at bounding box center [598, 81] width 115 height 12
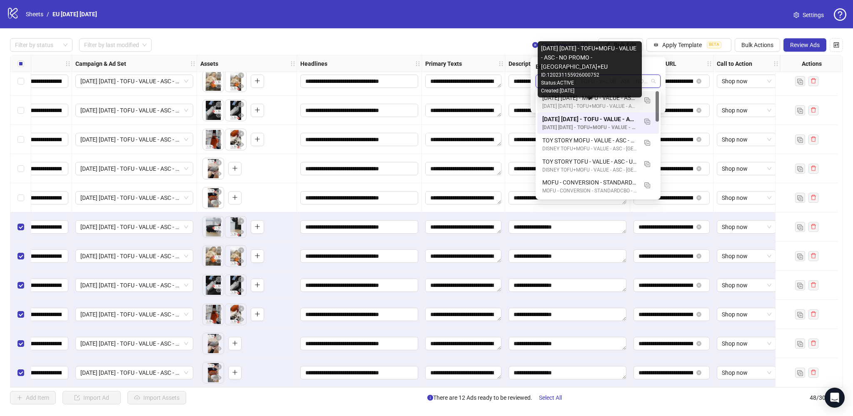
click at [577, 101] on div "[DATE] [DATE] - MOFU - VALUE - ASC - NO PROMO - EU" at bounding box center [589, 97] width 95 height 9
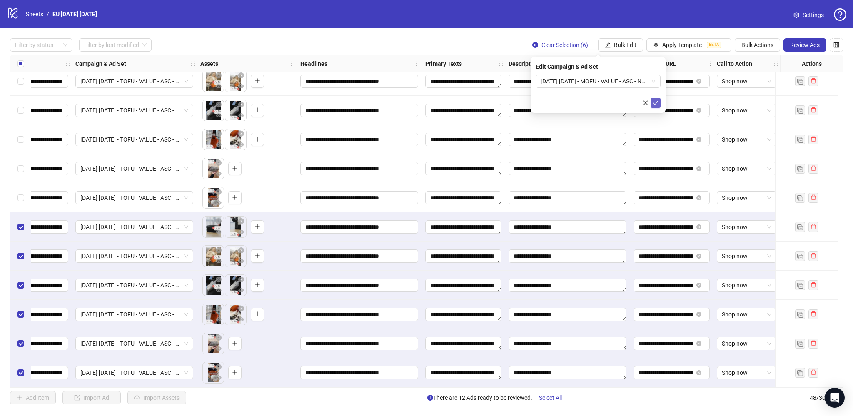
click at [657, 100] on icon "check" at bounding box center [656, 103] width 6 height 6
click at [555, 396] on span "Select All" at bounding box center [550, 398] width 23 height 7
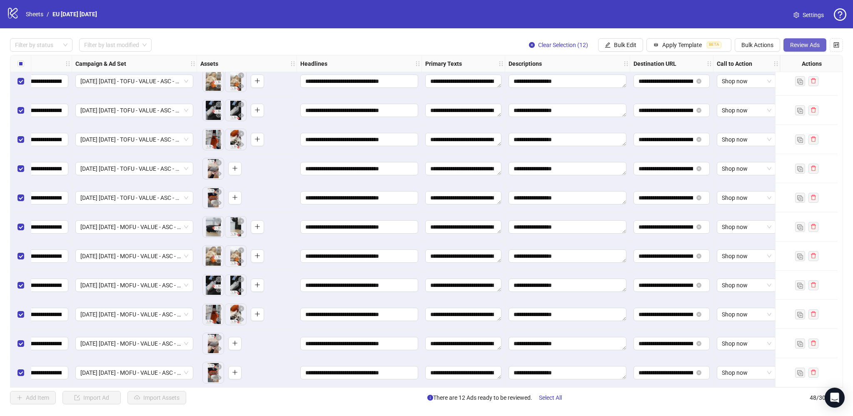
click at [798, 43] on span "Review Ads" at bounding box center [805, 45] width 30 height 7
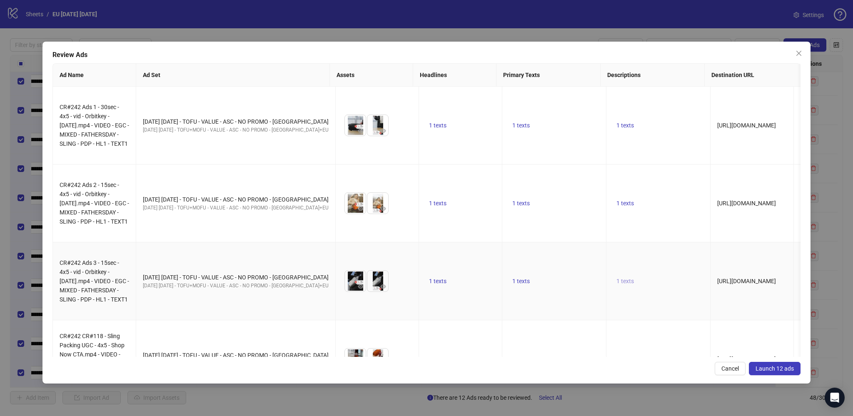
click at [620, 281] on span "1 texts" at bounding box center [625, 281] width 17 height 7
click at [620, 280] on span "1 texts" at bounding box center [625, 281] width 17 height 7
click at [519, 280] on span "1 texts" at bounding box center [520, 281] width 17 height 7
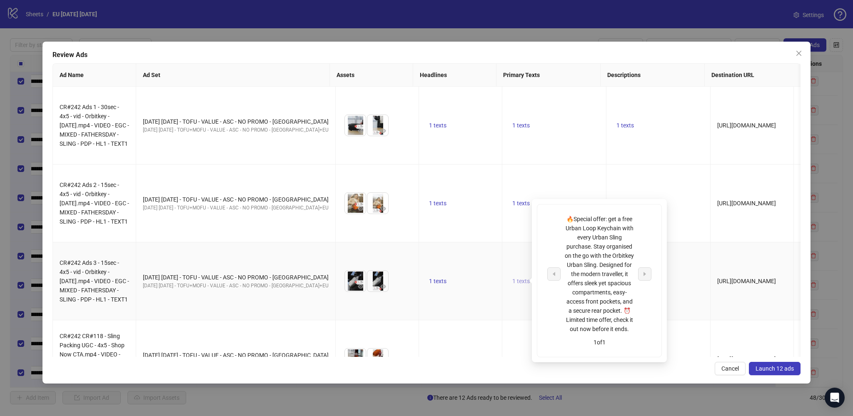
click at [519, 280] on span "1 texts" at bounding box center [520, 281] width 17 height 7
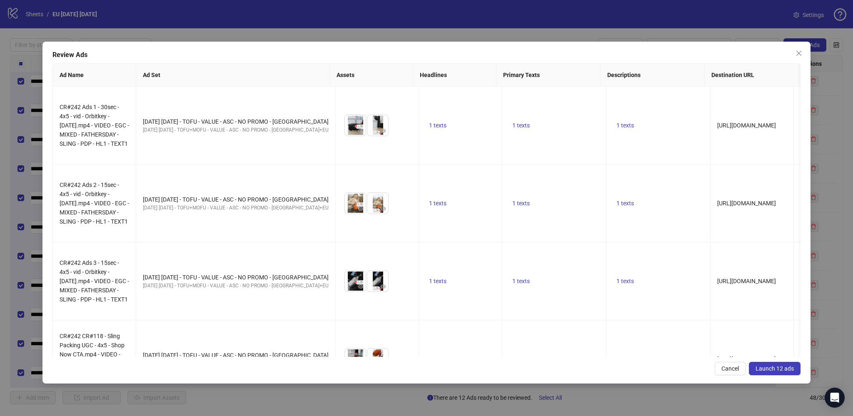
click at [766, 369] on span "Launch 12 ads" at bounding box center [775, 368] width 38 height 7
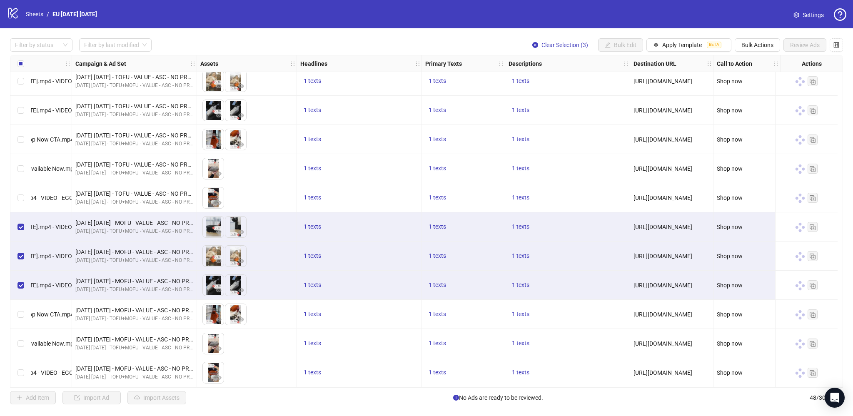
click at [22, 305] on div "Select row 46" at bounding box center [20, 314] width 21 height 29
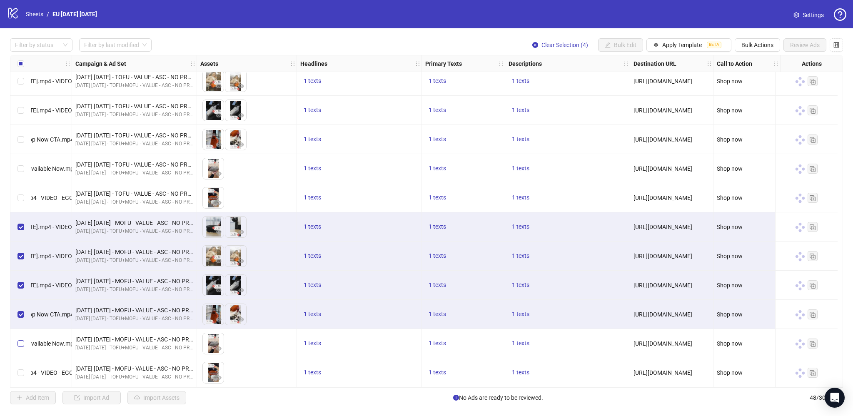
click at [20, 339] on label "Select row 47" at bounding box center [20, 343] width 7 height 9
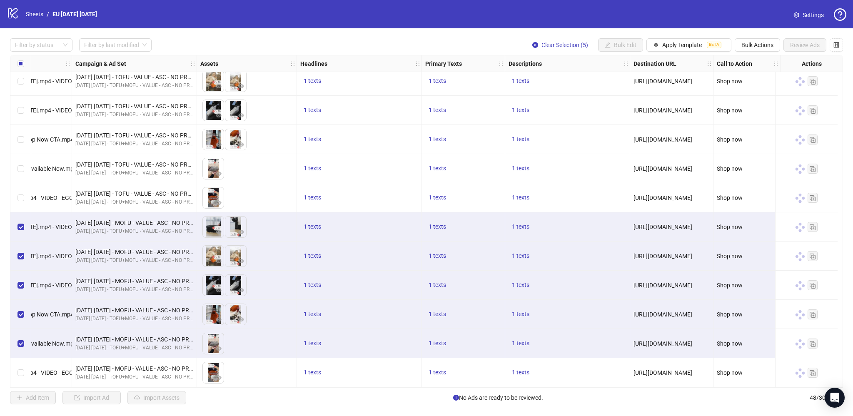
click at [16, 367] on div "Select row 48" at bounding box center [20, 372] width 21 height 29
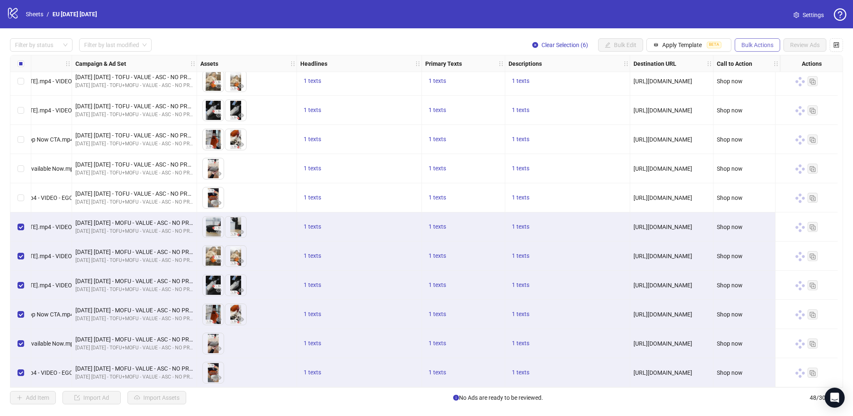
click at [764, 45] on span "Bulk Actions" at bounding box center [758, 45] width 32 height 7
click at [758, 97] on li "Copy to another sheet" at bounding box center [769, 101] width 67 height 13
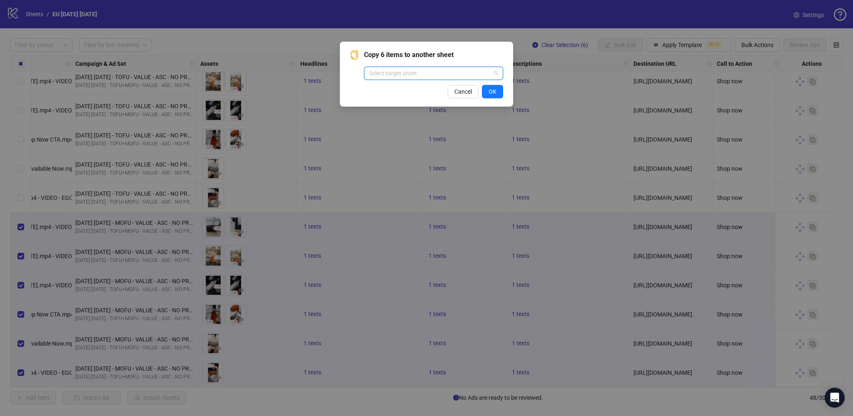
click at [444, 72] on input "search" at bounding box center [430, 73] width 122 height 12
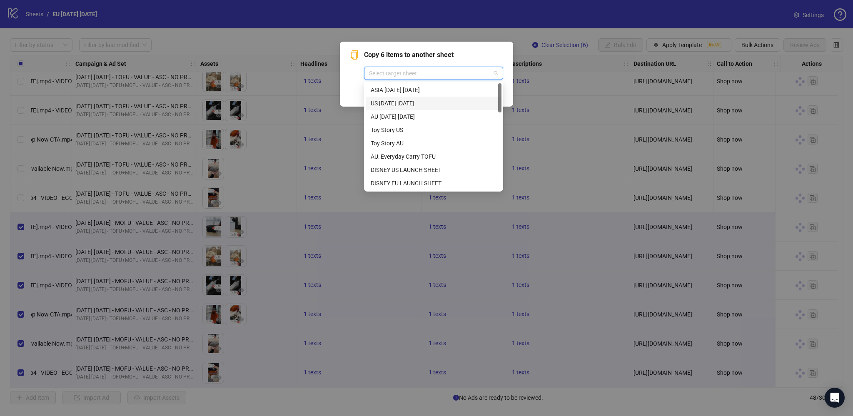
click at [435, 106] on div "US [DATE] [DATE]" at bounding box center [434, 103] width 126 height 9
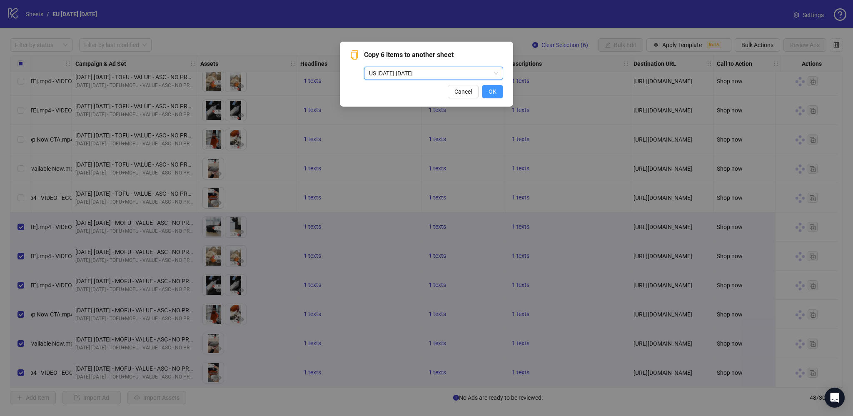
click at [492, 92] on span "OK" at bounding box center [493, 91] width 8 height 7
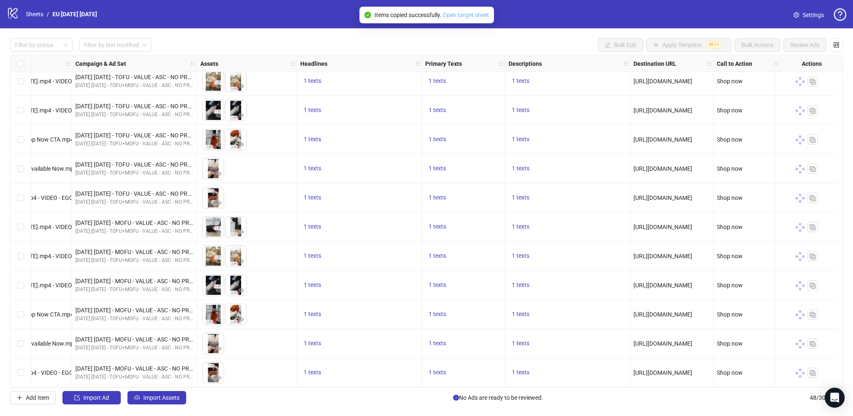
click at [462, 15] on link "Open target sheet" at bounding box center [466, 15] width 46 height 7
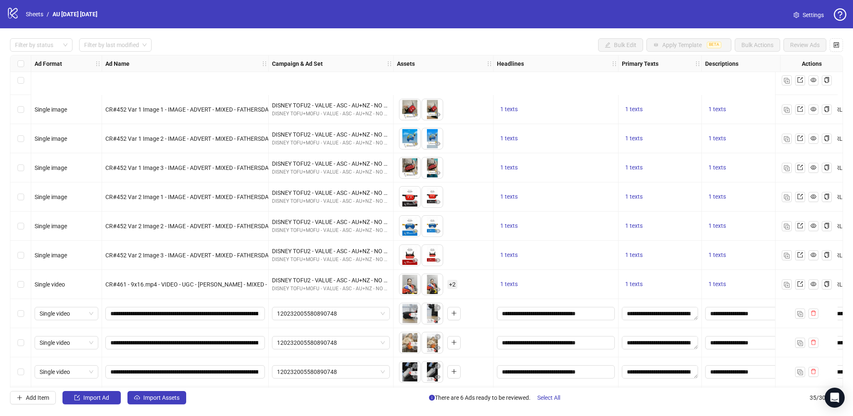
scroll to position [708, 0]
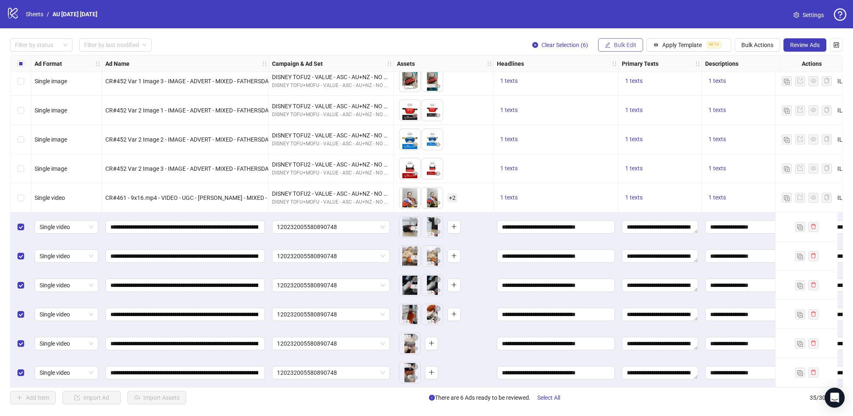
click at [626, 42] on span "Bulk Edit" at bounding box center [625, 45] width 22 height 7
click at [635, 141] on span "Destination URL" at bounding box center [630, 141] width 50 height 9
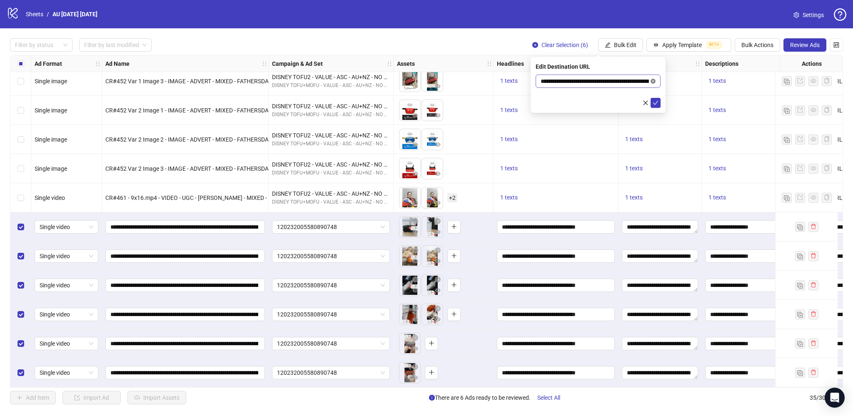
click at [654, 80] on icon "close-circle" at bounding box center [653, 81] width 5 height 5
paste input "**********"
type input "**********"
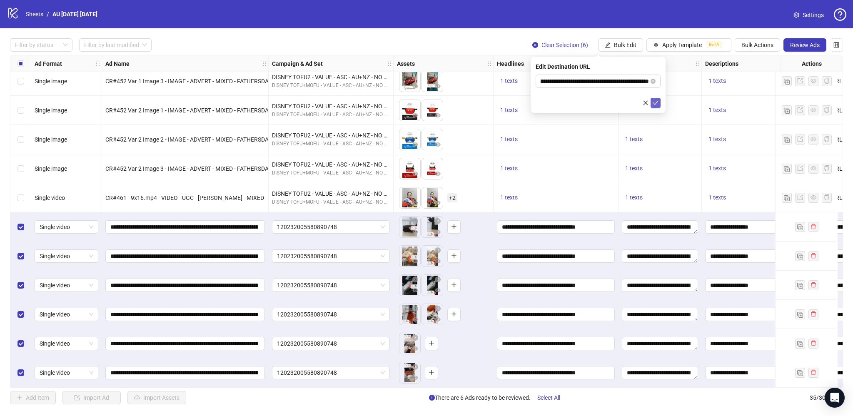
scroll to position [0, 0]
click at [655, 101] on icon "check" at bounding box center [656, 103] width 6 height 6
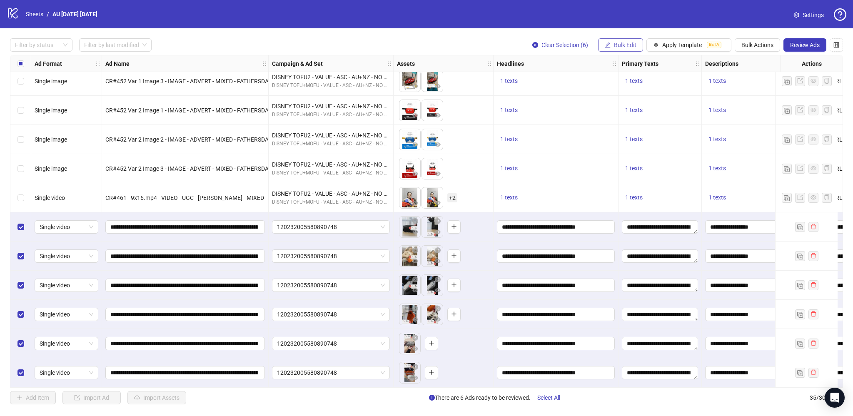
click at [617, 42] on span "Bulk Edit" at bounding box center [625, 45] width 22 height 7
click at [617, 112] on span "Primary Texts" at bounding box center [630, 115] width 50 height 9
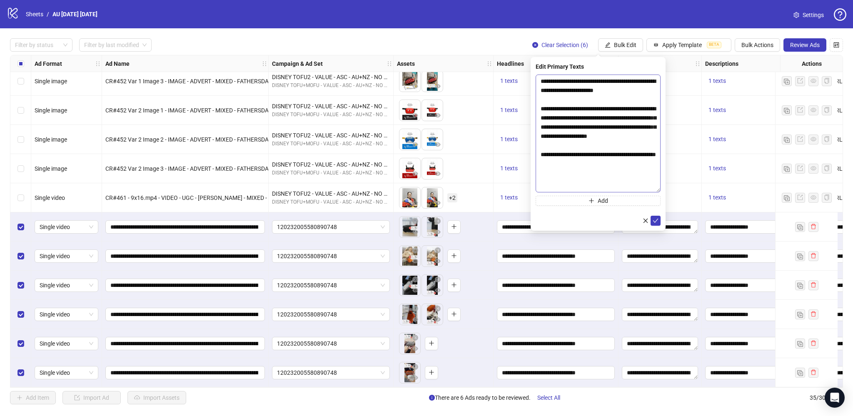
drag, startPoint x: 659, startPoint y: 95, endPoint x: 649, endPoint y: 191, distance: 96.7
click at [649, 191] on textarea "**********" at bounding box center [598, 134] width 125 height 118
click at [551, 80] on textarea "**********" at bounding box center [598, 134] width 125 height 118
click at [576, 101] on textarea "**********" at bounding box center [598, 134] width 125 height 118
click at [557, 82] on textarea "**********" at bounding box center [598, 134] width 125 height 118
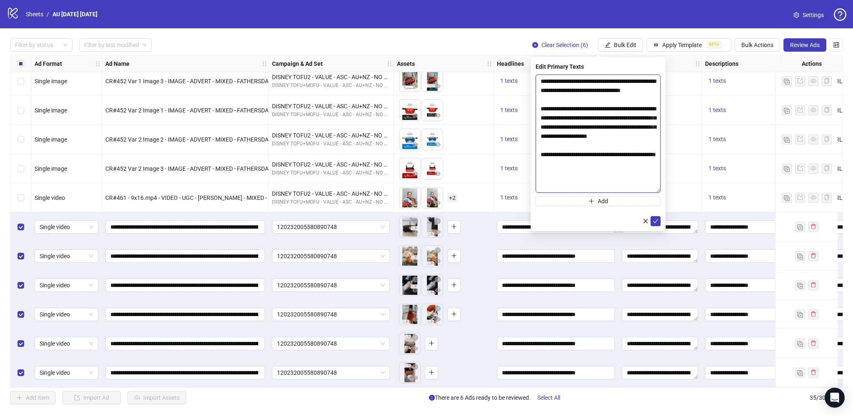
scroll to position [1, 0]
click at [603, 107] on textarea "**********" at bounding box center [598, 134] width 125 height 118
click at [625, 165] on textarea "**********" at bounding box center [598, 134] width 125 height 118
type textarea "**********"
click at [654, 219] on icon "check" at bounding box center [656, 221] width 6 height 6
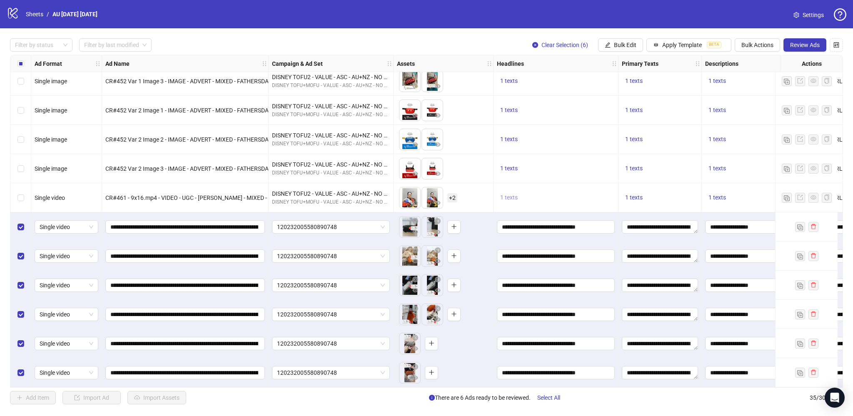
click at [508, 194] on span "1 texts" at bounding box center [508, 197] width 17 height 7
click at [508, 138] on span "1 texts" at bounding box center [508, 139] width 17 height 7
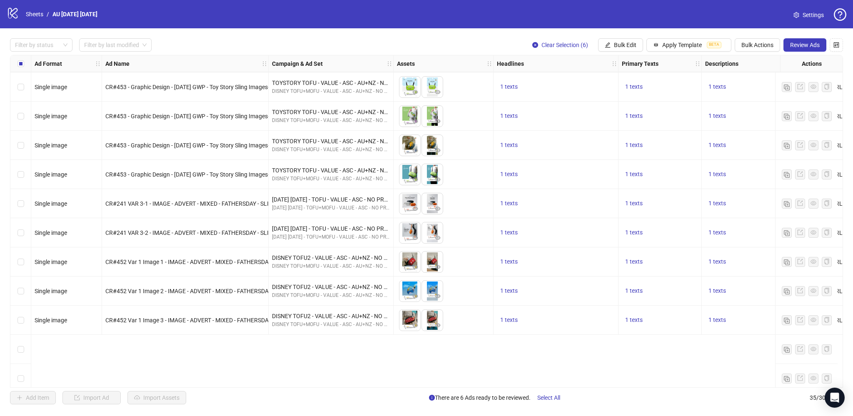
scroll to position [367, 0]
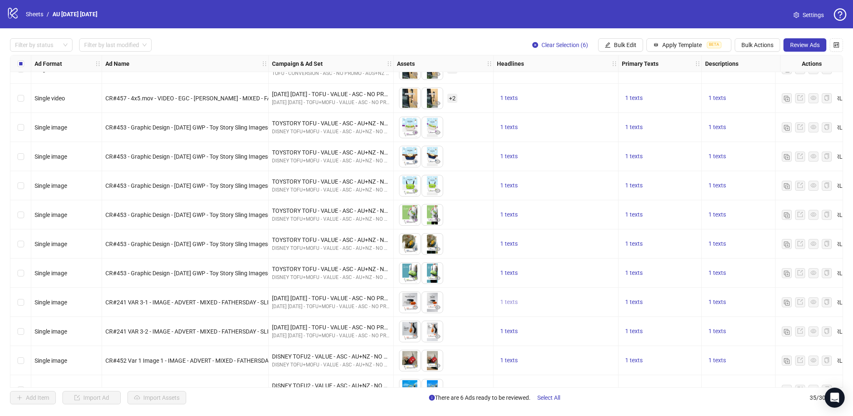
click at [508, 301] on span "1 texts" at bounding box center [508, 302] width 17 height 7
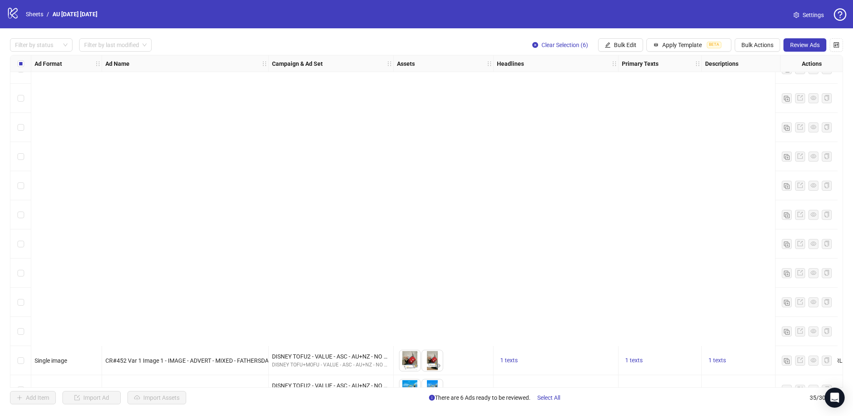
scroll to position [708, 0]
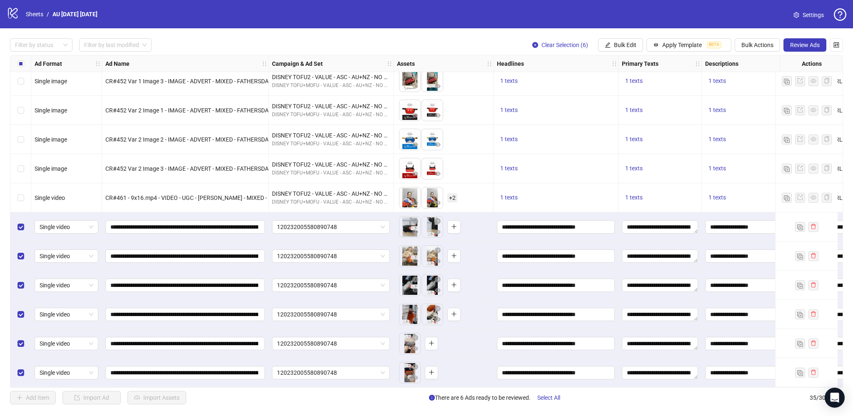
click at [369, 401] on div "Add Item Import Ad Import Assets There are 6 Ads ready to be reviewed. Select A…" at bounding box center [426, 397] width 833 height 13
click at [756, 44] on span "Bulk Actions" at bounding box center [758, 45] width 32 height 7
click at [758, 86] on span "Duplicate with assets" at bounding box center [769, 88] width 57 height 9
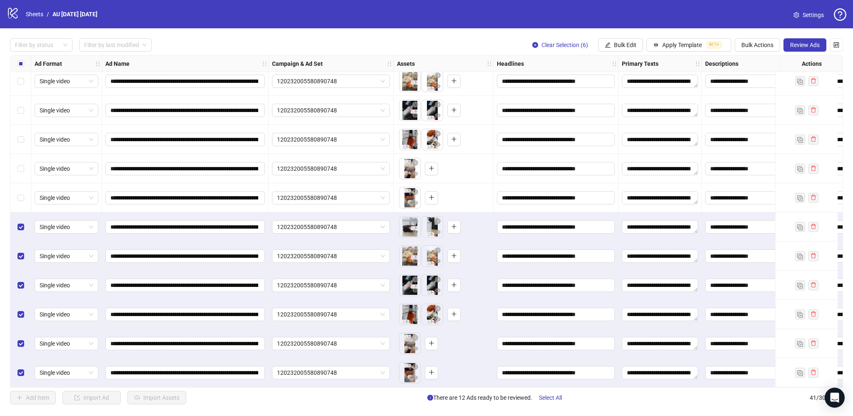
scroll to position [883, 0]
click at [619, 44] on span "Bulk Edit" at bounding box center [625, 45] width 22 height 7
click at [626, 89] on span "Campaign & Ad Set" at bounding box center [630, 88] width 50 height 9
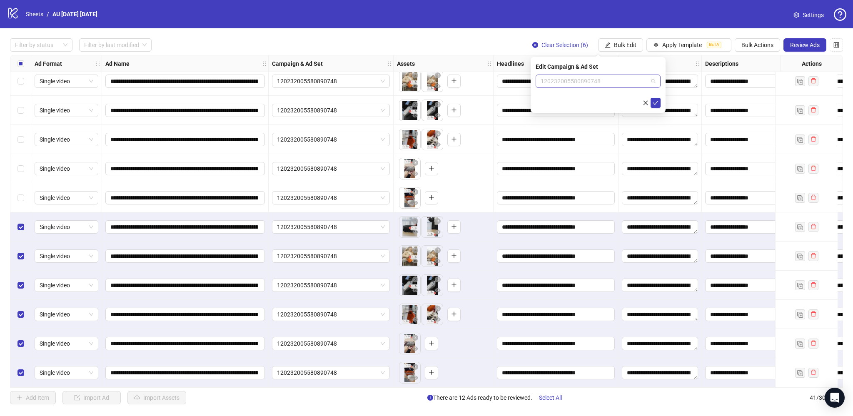
click at [595, 84] on span "120232005580890748" at bounding box center [598, 81] width 115 height 12
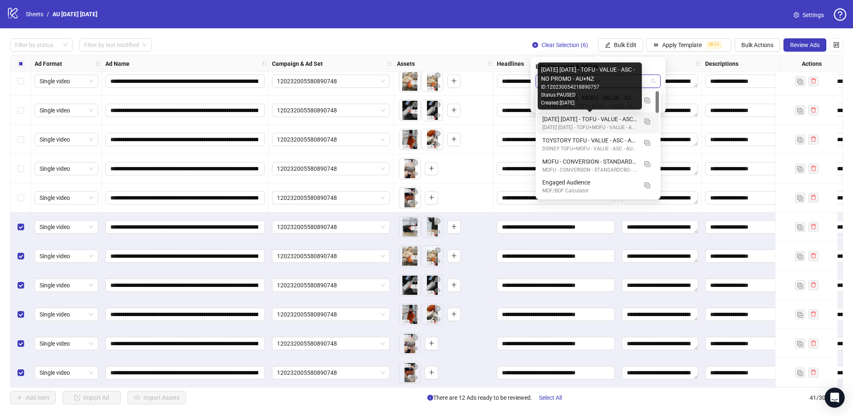
click at [593, 118] on div "FATHER'S DAY AUGUST 2025 - TOFU - VALUE - ASC - NO PROMO - AU+NZ" at bounding box center [589, 119] width 95 height 9
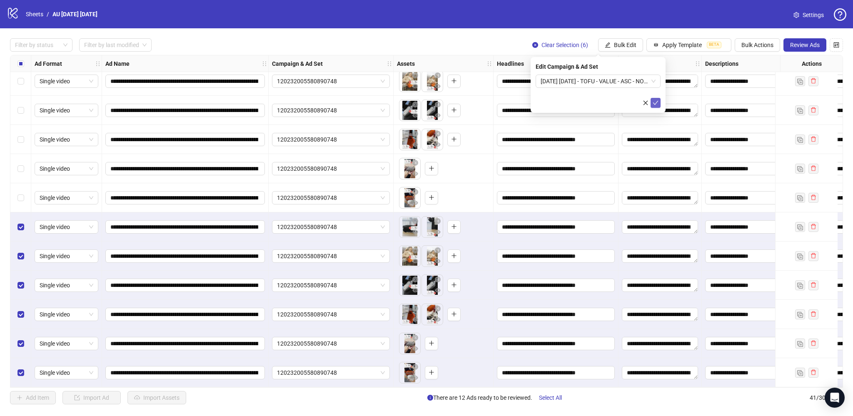
click at [657, 102] on icon "check" at bounding box center [656, 103] width 6 height 6
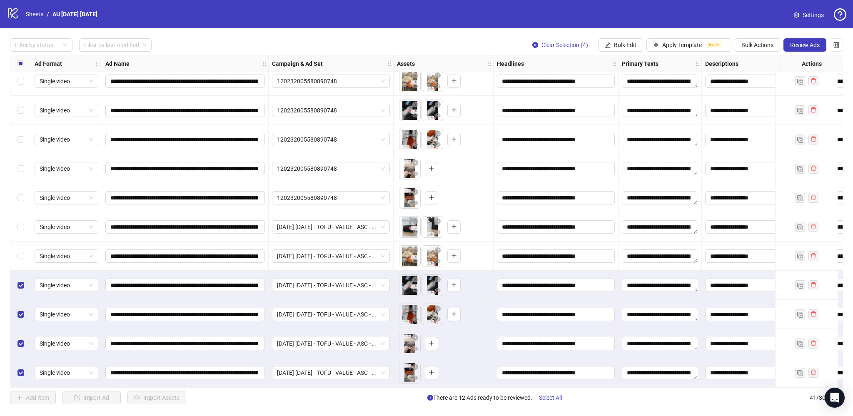
click at [21, 282] on div "Select row 38" at bounding box center [20, 285] width 21 height 29
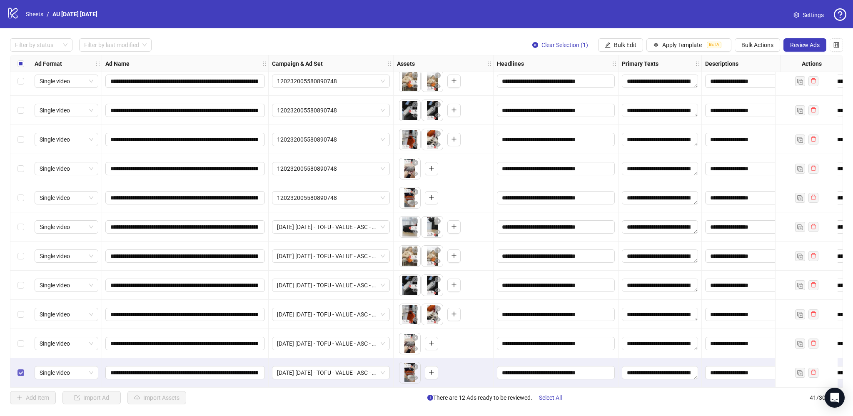
click at [18, 373] on label "Select row 41" at bounding box center [20, 372] width 7 height 9
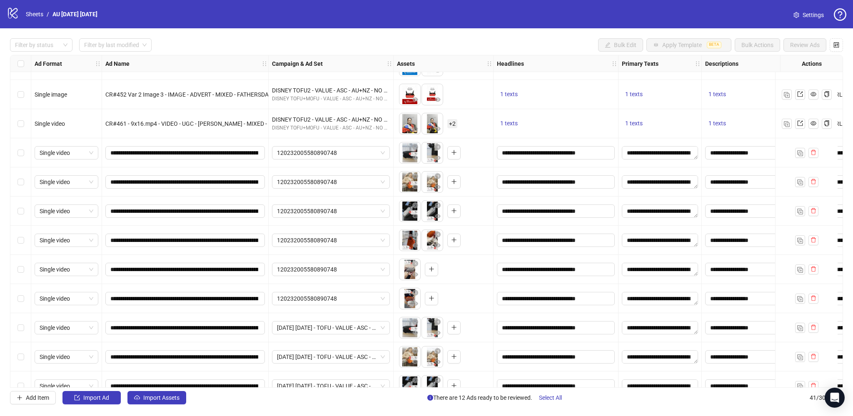
scroll to position [769, 0]
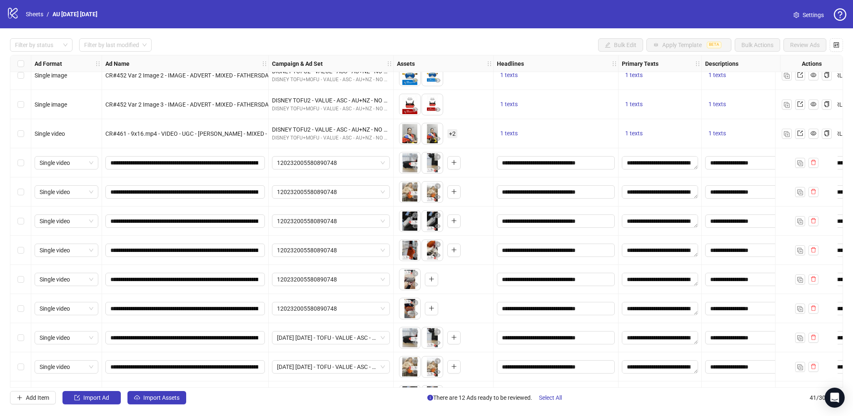
click at [15, 310] on div "Select row 35" at bounding box center [20, 308] width 21 height 29
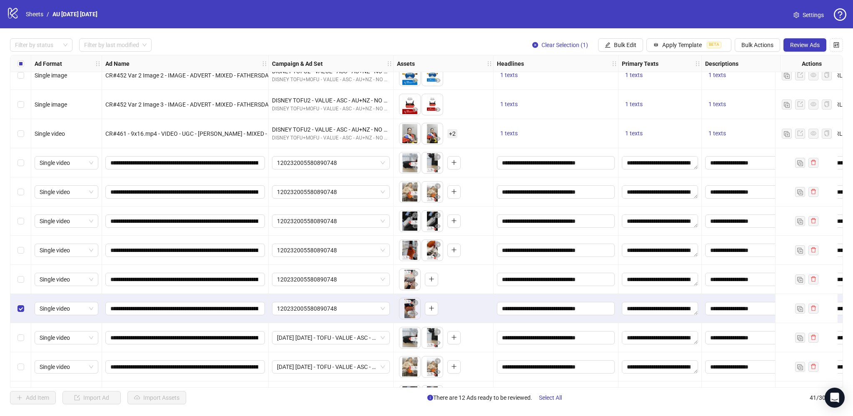
click at [16, 279] on div "Select row 34" at bounding box center [20, 279] width 21 height 29
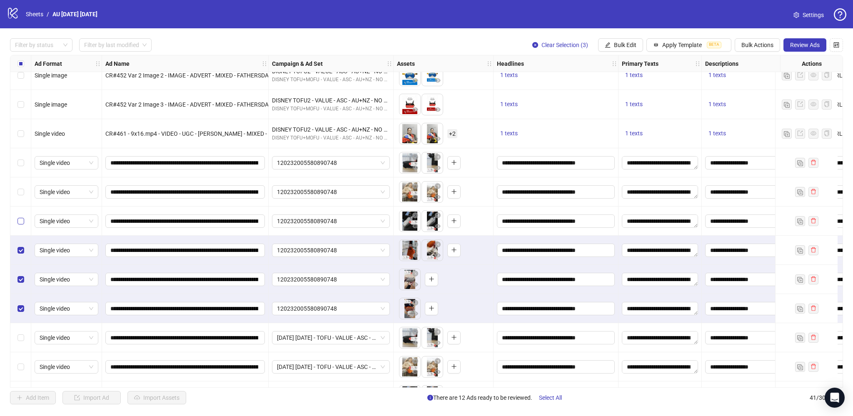
click at [21, 217] on label "Select row 32" at bounding box center [20, 221] width 7 height 9
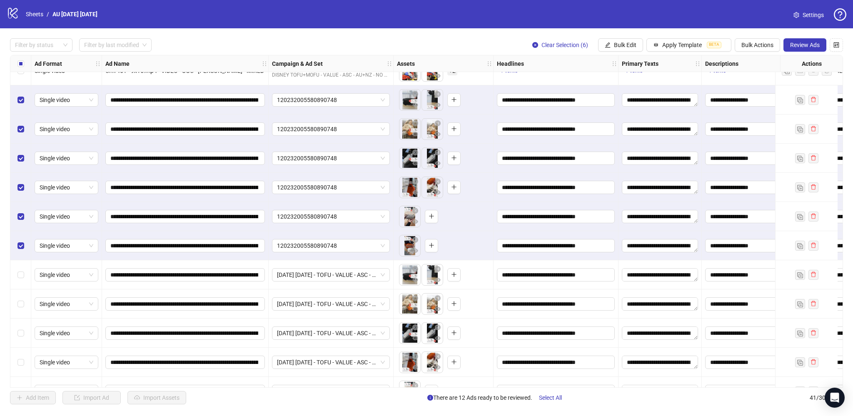
scroll to position [834, 0]
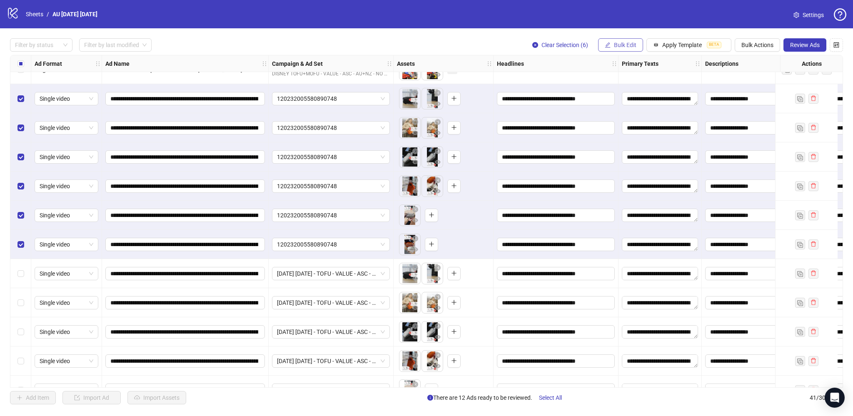
click at [634, 44] on span "Bulk Edit" at bounding box center [625, 45] width 22 height 7
click at [624, 88] on span "Campaign & Ad Set" at bounding box center [630, 88] width 50 height 9
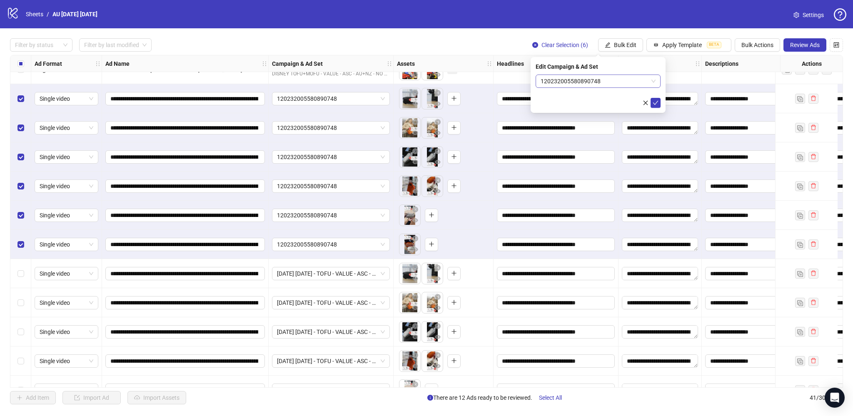
click at [582, 78] on span "120232005580890748" at bounding box center [598, 81] width 115 height 12
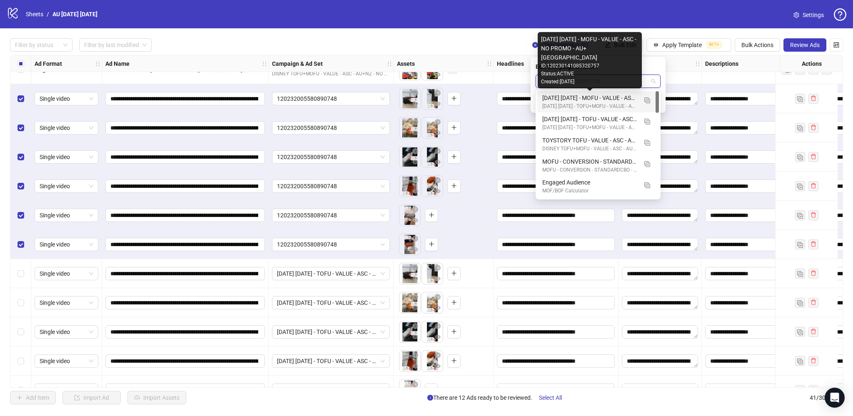
click at [604, 97] on div "FATHER'S DAY AUGUST 2025 - MOFU - VALUE - ASC - NO PROMO - AU+NZ" at bounding box center [589, 97] width 95 height 9
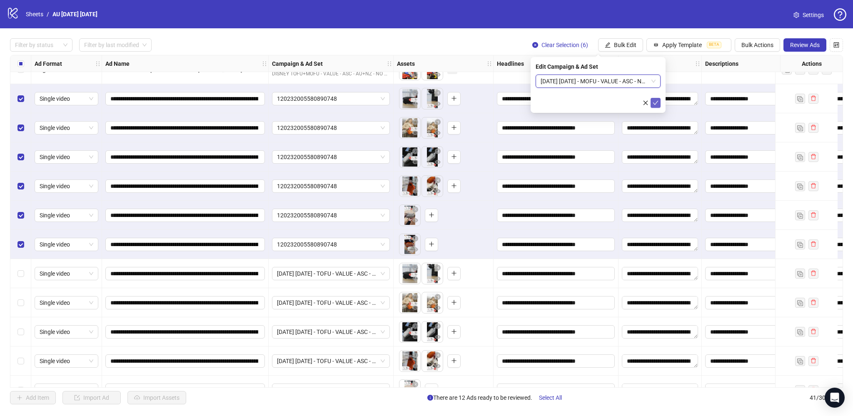
click at [654, 102] on icon "check" at bounding box center [656, 103] width 6 height 6
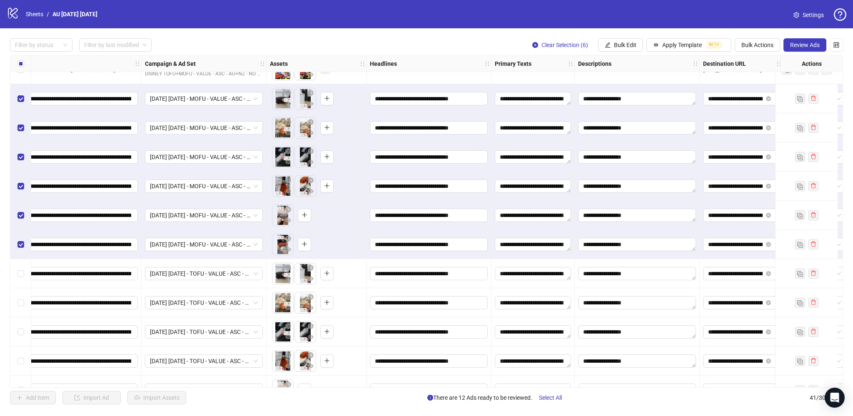
scroll to position [834, 202]
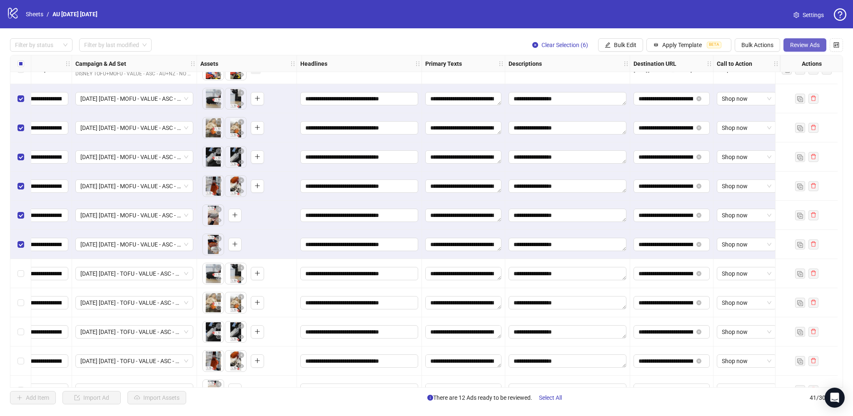
click at [804, 43] on span "Review Ads" at bounding box center [805, 45] width 30 height 7
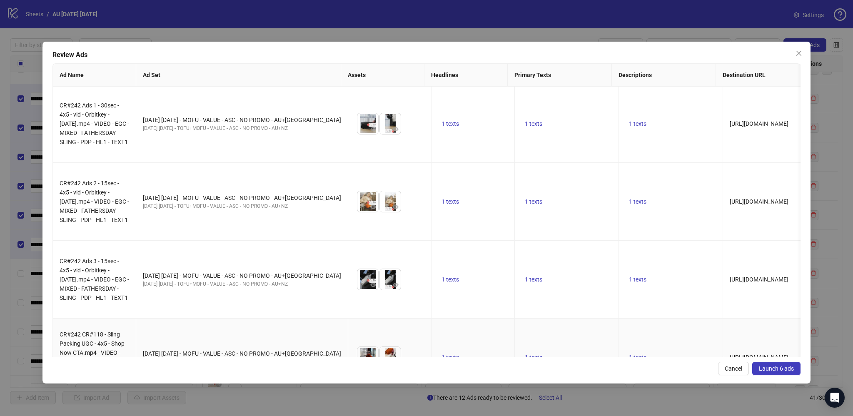
scroll to position [0, 0]
click at [807, 55] on div "Review Ads Ad Name Ad Set Assets Headlines Primary Texts Descriptions Destinati…" at bounding box center [426, 213] width 768 height 342
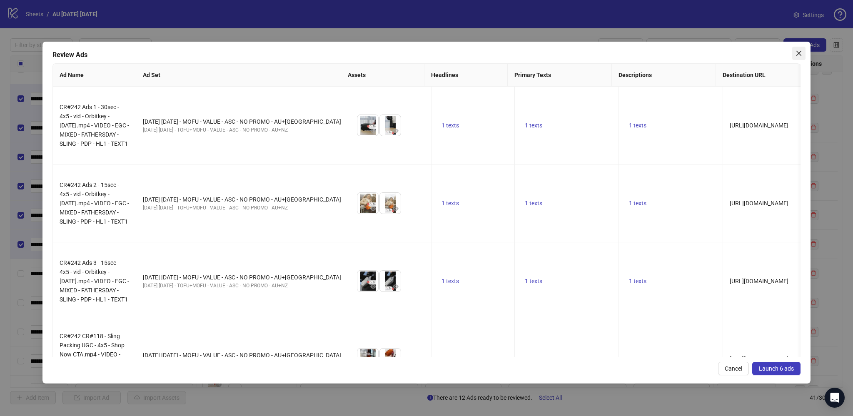
click at [801, 52] on icon "close" at bounding box center [799, 53] width 7 height 7
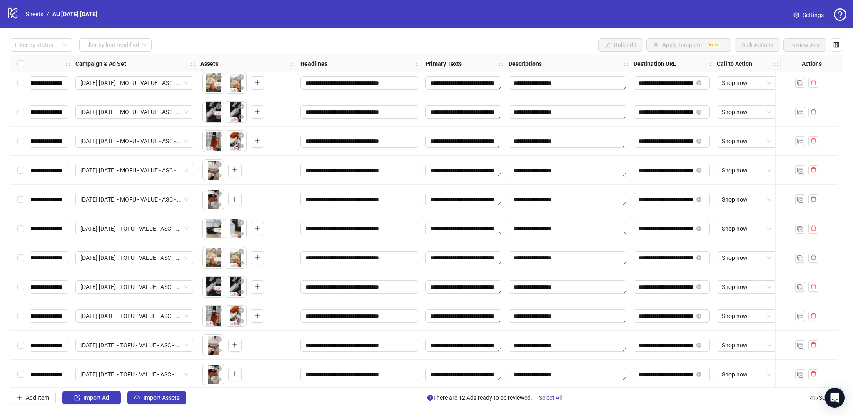
scroll to position [883, 202]
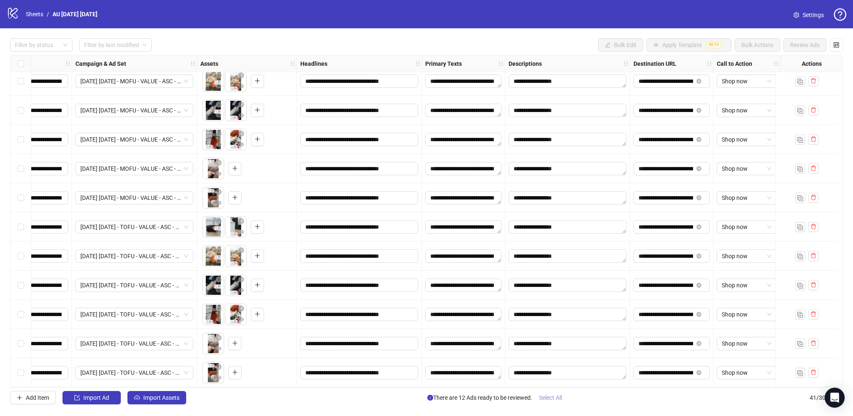
click at [547, 399] on span "Select All" at bounding box center [550, 398] width 23 height 7
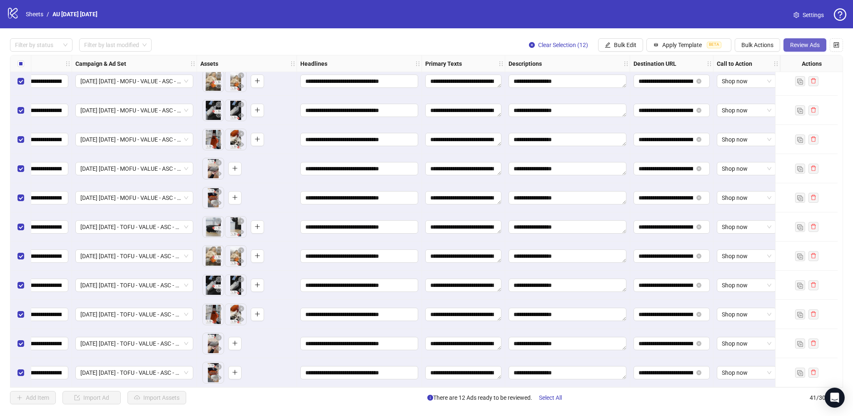
click at [800, 47] on span "Review Ads" at bounding box center [805, 45] width 30 height 7
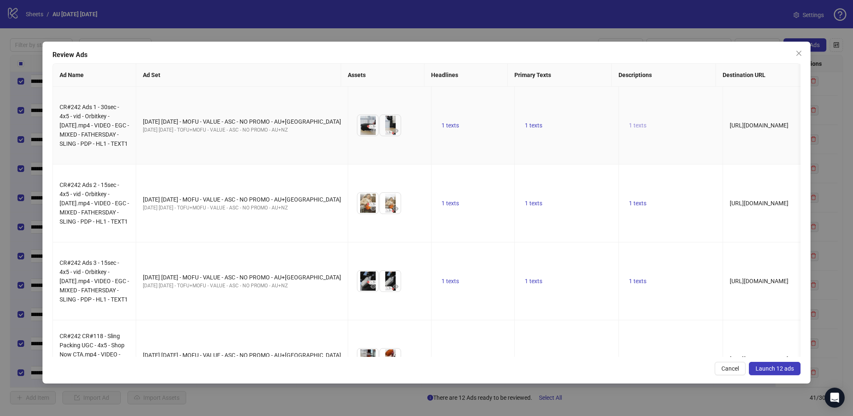
click at [638, 123] on span "1 texts" at bounding box center [637, 125] width 17 height 7
click at [639, 123] on span "1 texts" at bounding box center [637, 125] width 17 height 7
click at [528, 125] on span "1 texts" at bounding box center [533, 125] width 17 height 7
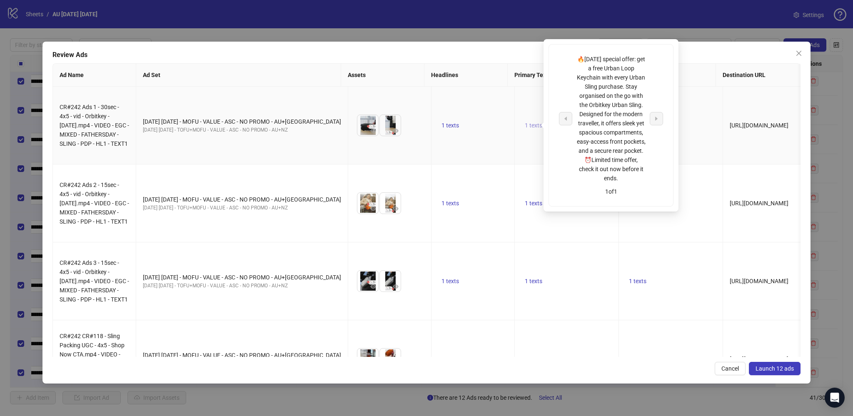
click at [528, 125] on span "1 texts" at bounding box center [533, 125] width 17 height 7
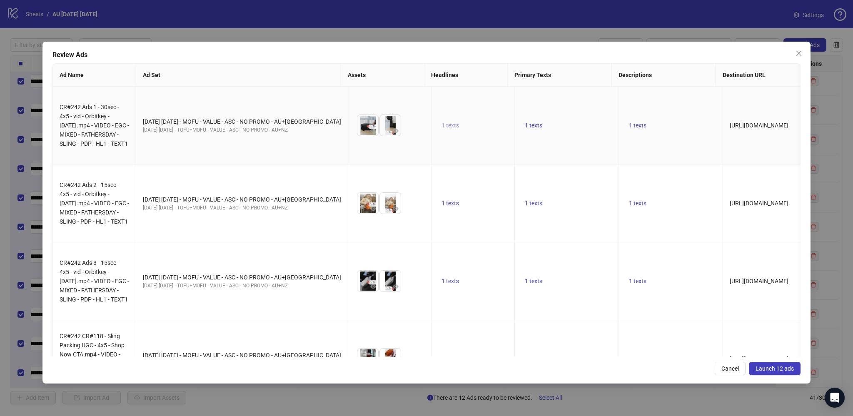
click at [448, 126] on span "1 texts" at bounding box center [450, 125] width 17 height 7
click at [770, 367] on span "Launch 12 ads" at bounding box center [775, 368] width 38 height 7
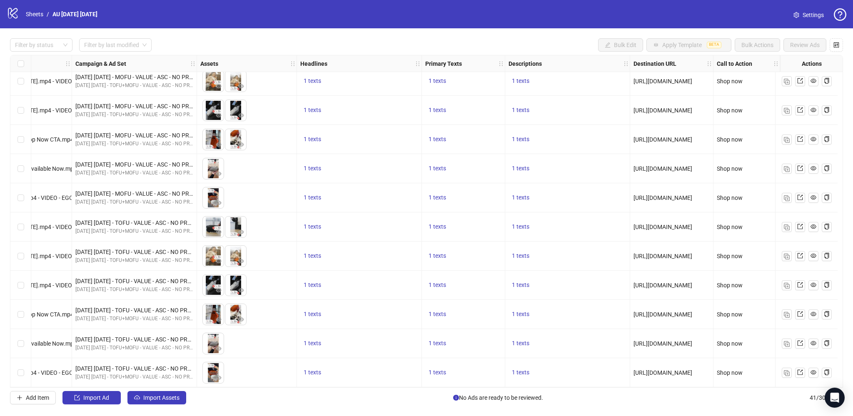
scroll to position [883, 0]
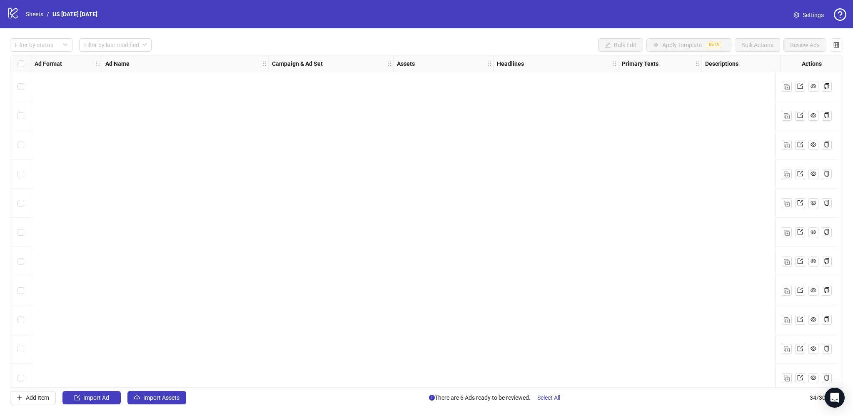
scroll to position [679, 0]
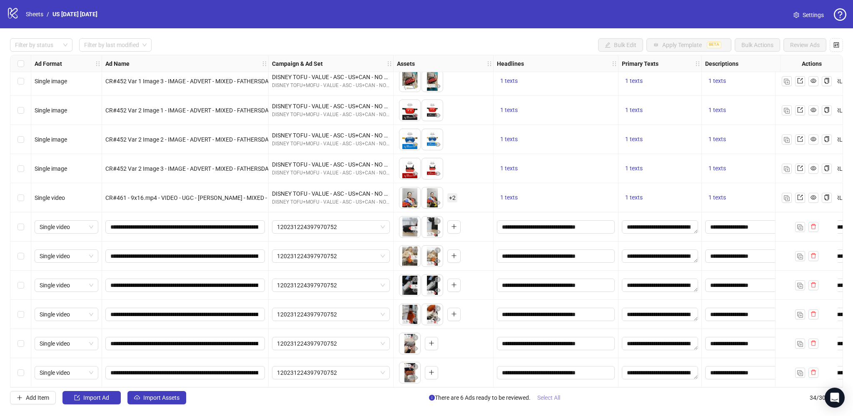
click at [547, 399] on span "Select All" at bounding box center [548, 398] width 23 height 7
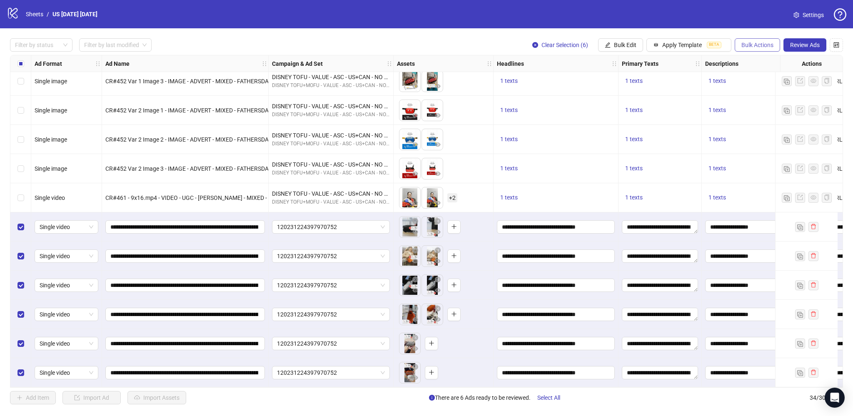
click at [751, 43] on span "Bulk Actions" at bounding box center [758, 45] width 32 height 7
click at [624, 43] on span "Bulk Edit" at bounding box center [625, 45] width 22 height 7
click at [630, 140] on span "Destination URL" at bounding box center [630, 141] width 50 height 9
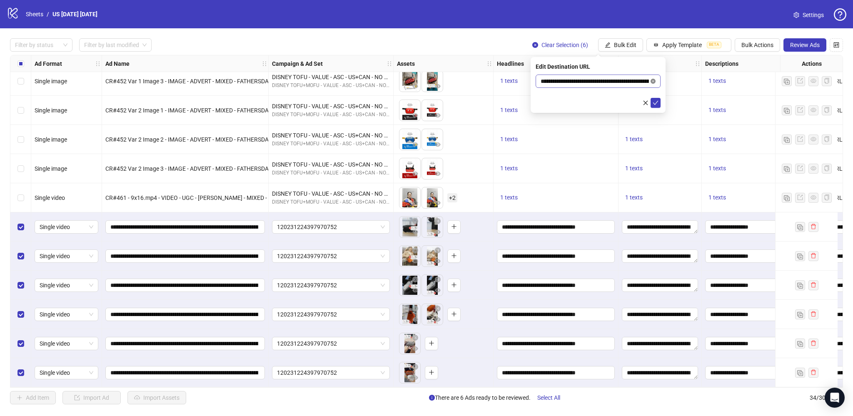
click at [654, 80] on icon "close-circle" at bounding box center [653, 81] width 5 height 5
paste input "**********"
type input "**********"
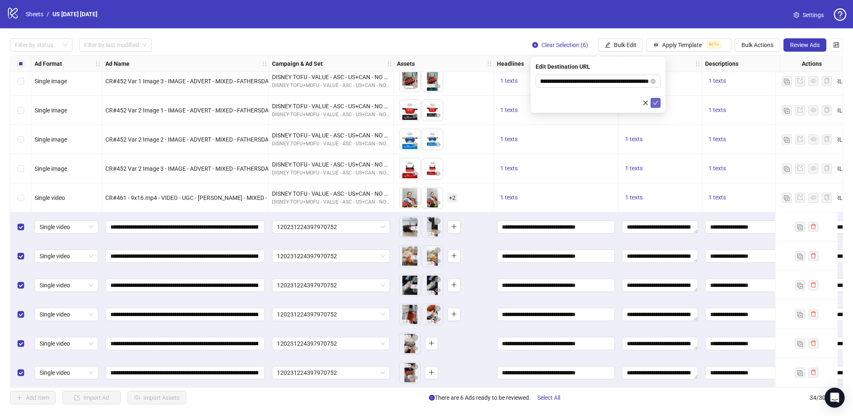
scroll to position [0, 0]
click at [657, 104] on icon "check" at bounding box center [656, 103] width 6 height 6
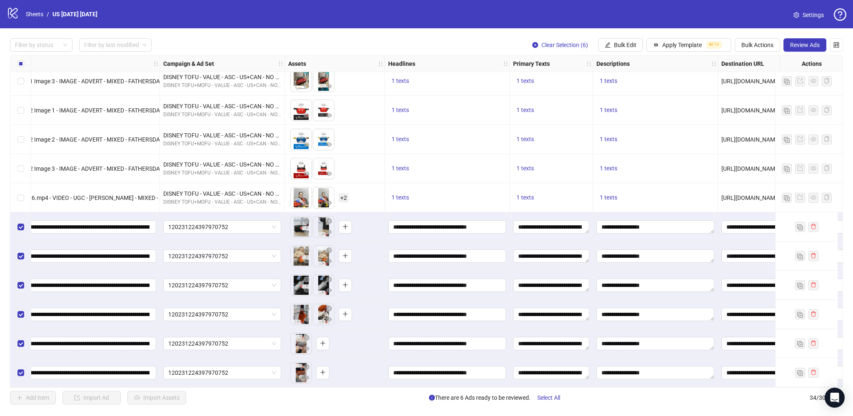
scroll to position [679, 158]
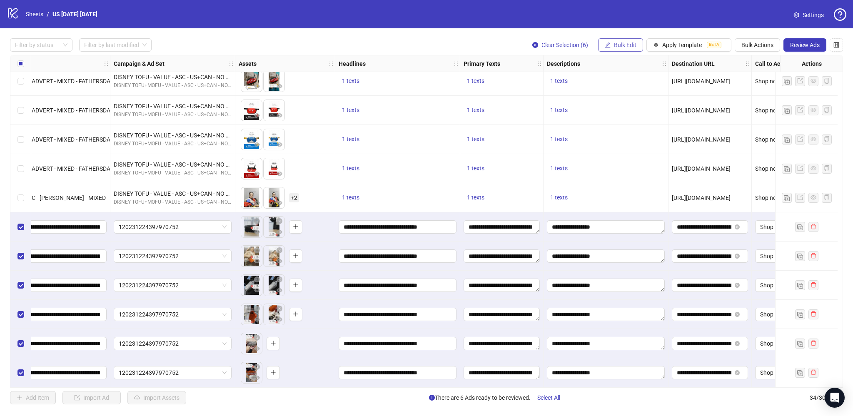
click at [627, 43] on span "Bulk Edit" at bounding box center [625, 45] width 22 height 7
click at [625, 113] on span "Primary Texts" at bounding box center [630, 115] width 50 height 9
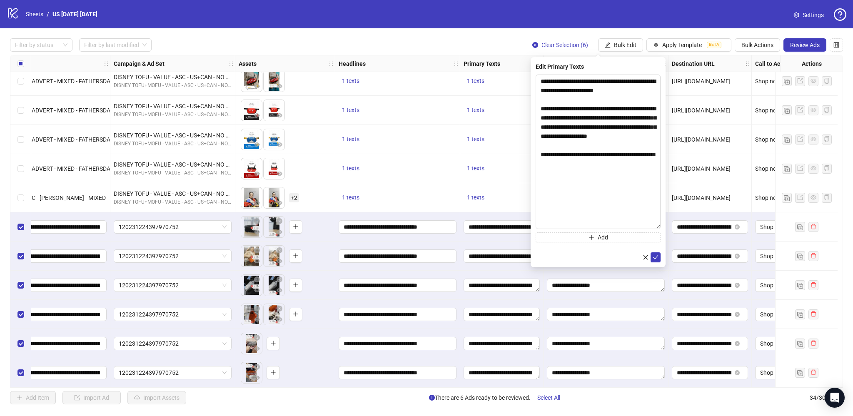
drag, startPoint x: 658, startPoint y: 94, endPoint x: 664, endPoint y: 229, distance: 134.7
click at [664, 229] on div "**********" at bounding box center [598, 162] width 135 height 210
click at [572, 108] on textarea "**********" at bounding box center [598, 153] width 125 height 157
click at [614, 124] on textarea "**********" at bounding box center [598, 153] width 125 height 157
type textarea "**********"
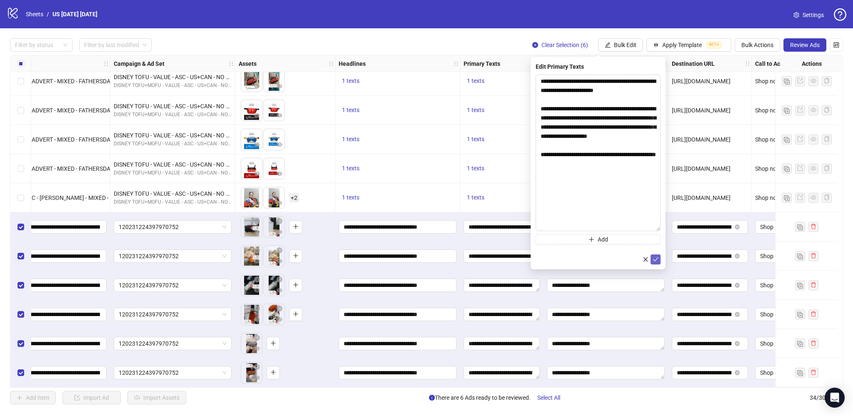
click at [654, 258] on icon "check" at bounding box center [656, 260] width 6 height 6
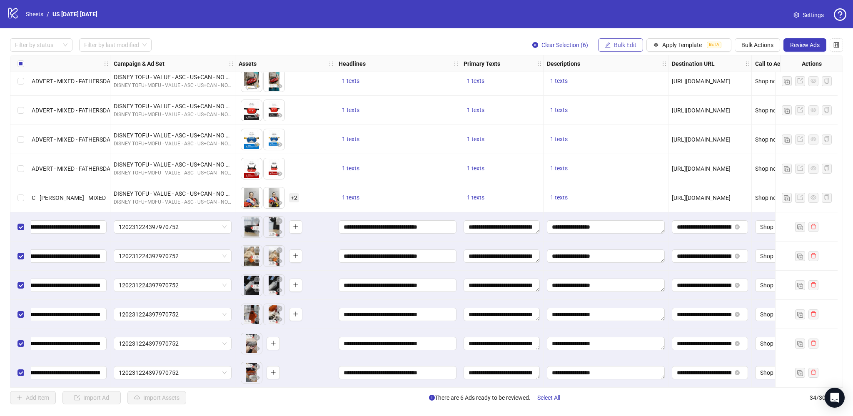
click at [630, 47] on span "Bulk Edit" at bounding box center [625, 45] width 22 height 7
click at [636, 88] on span "Campaign & Ad Set" at bounding box center [630, 88] width 50 height 9
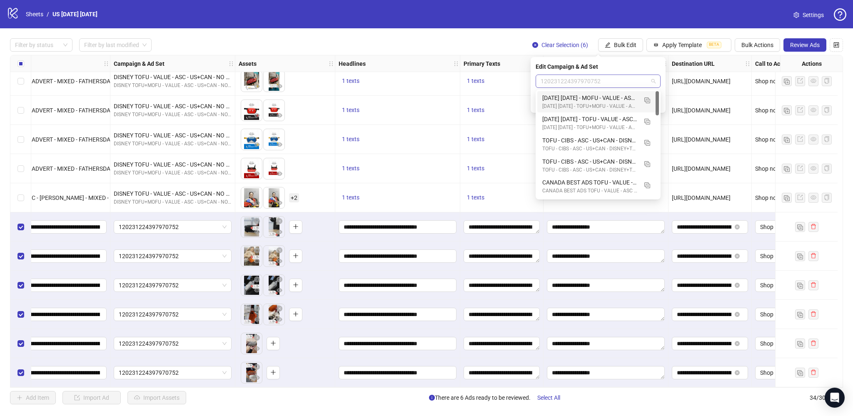
click at [595, 80] on span "120231224397970752" at bounding box center [598, 81] width 115 height 12
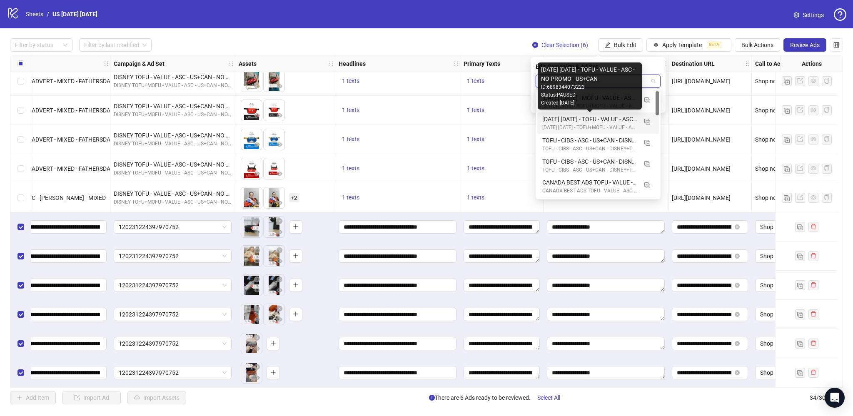
click at [593, 122] on div "FATHER'S DAY AUGUST 2025 - TOFU - VALUE - ASC - NO PROMO - US+CAN" at bounding box center [589, 119] width 95 height 9
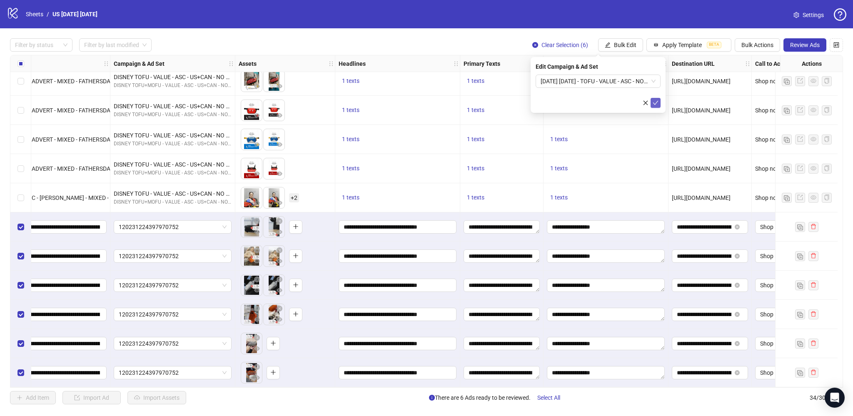
click at [652, 103] on button "submit" at bounding box center [656, 103] width 10 height 10
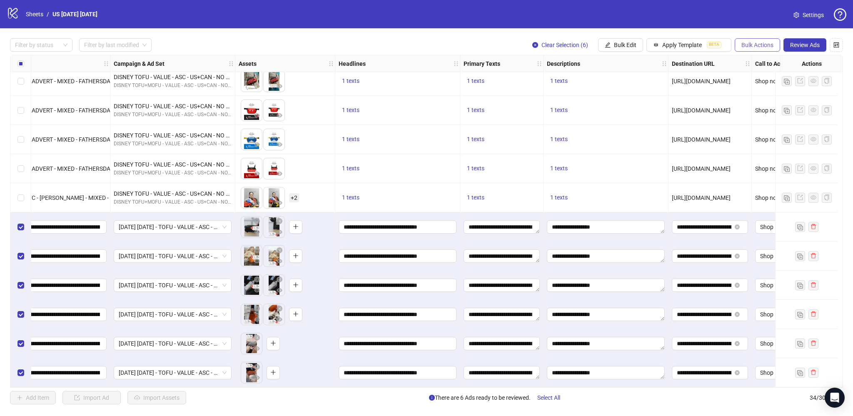
click at [754, 45] on span "Bulk Actions" at bounding box center [758, 45] width 32 height 7
click at [764, 89] on span "Duplicate with assets" at bounding box center [769, 88] width 57 height 9
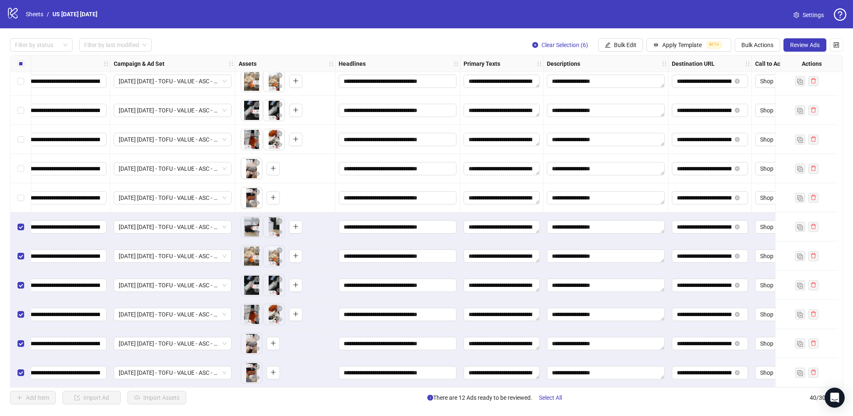
scroll to position [854, 158]
click at [624, 44] on span "Bulk Edit" at bounding box center [625, 45] width 22 height 7
click at [629, 89] on span "Campaign & Ad Set" at bounding box center [630, 88] width 50 height 9
click at [622, 81] on span "FATHER'S DAY AUGUST 2025 - TOFU - VALUE - ASC - NO PROMO - US+CAN" at bounding box center [598, 81] width 115 height 12
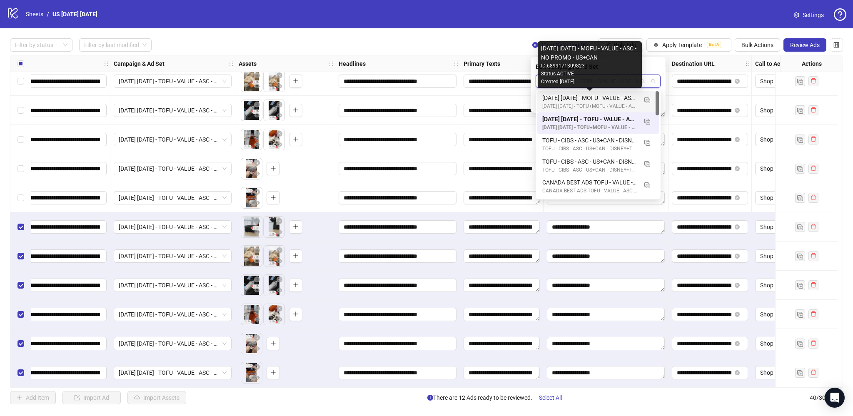
click at [615, 96] on div "FATHER'S DAY AUGUST 2025 - MOFU - VALUE - ASC - NO PROMO - US+CAN" at bounding box center [589, 97] width 95 height 9
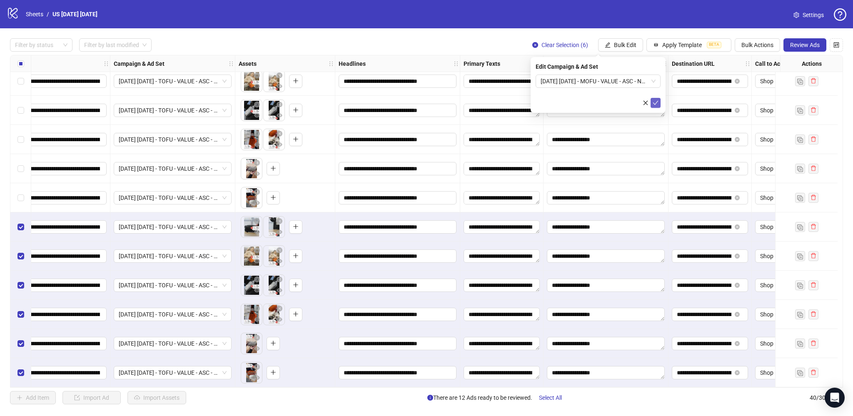
click at [654, 102] on icon "check" at bounding box center [656, 103] width 6 height 6
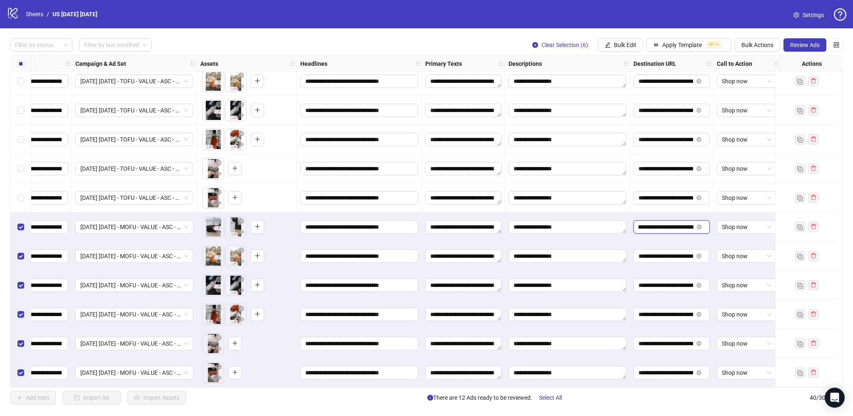
scroll to position [0, 65]
click at [681, 223] on input "**********" at bounding box center [666, 226] width 55 height 9
click at [556, 399] on span "Select All" at bounding box center [550, 398] width 23 height 7
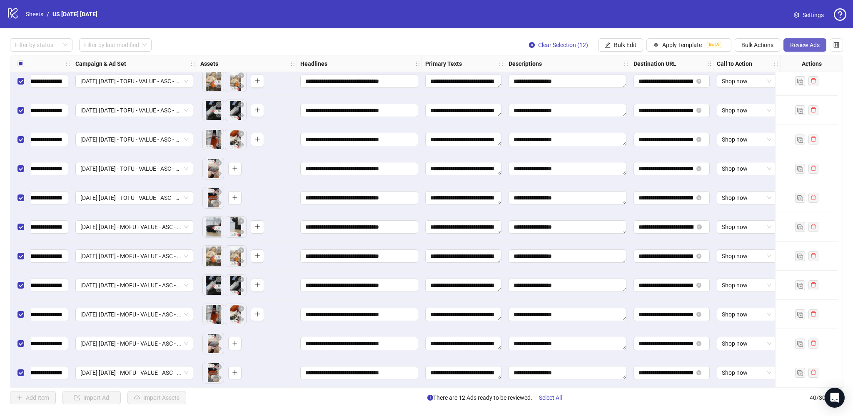
click at [800, 44] on span "Review Ads" at bounding box center [805, 45] width 30 height 7
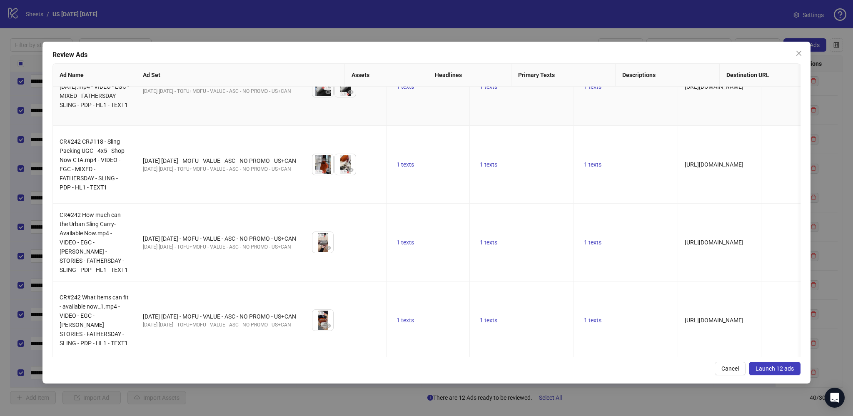
scroll to position [663, 0]
click at [757, 372] on button "Launch 12 ads" at bounding box center [775, 368] width 52 height 13
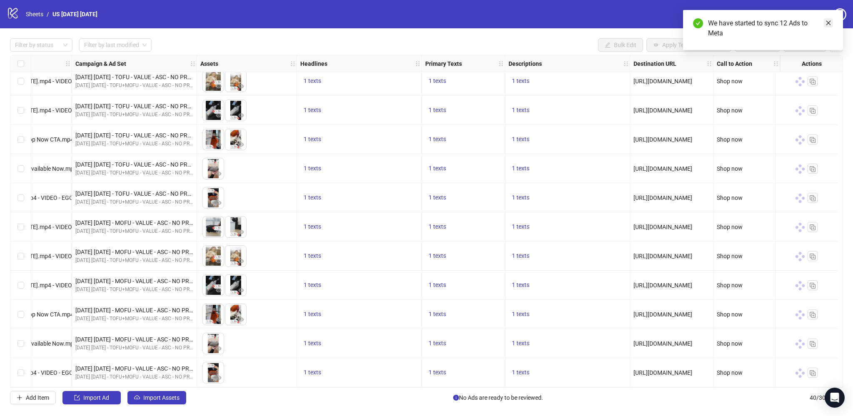
click at [828, 22] on icon "close" at bounding box center [829, 23] width 6 height 6
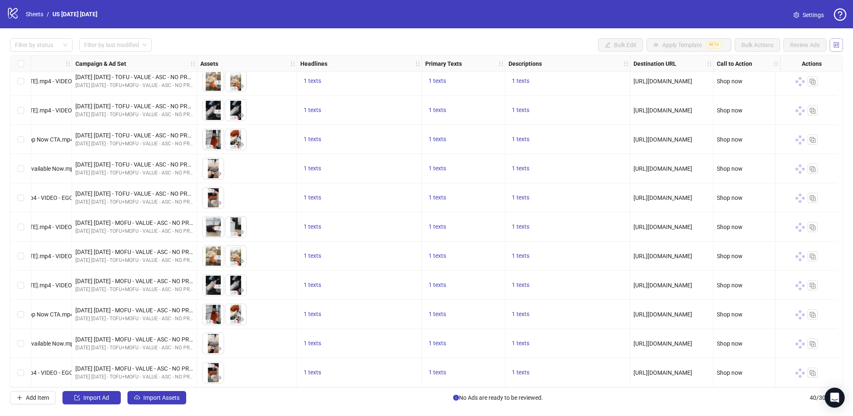
click at [839, 45] on icon "control" at bounding box center [836, 44] width 5 height 5
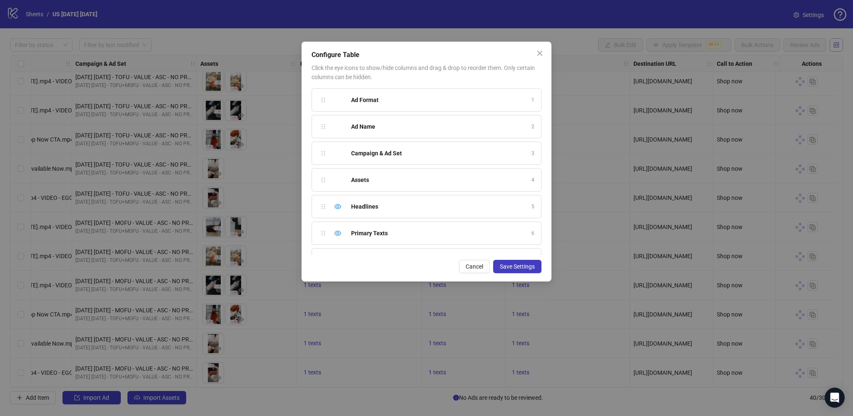
click at [839, 45] on div "Configure Table Click the eye icons to show/hide columns and drag & drop to reo…" at bounding box center [426, 208] width 853 height 416
